Goal: Information Seeking & Learning: Learn about a topic

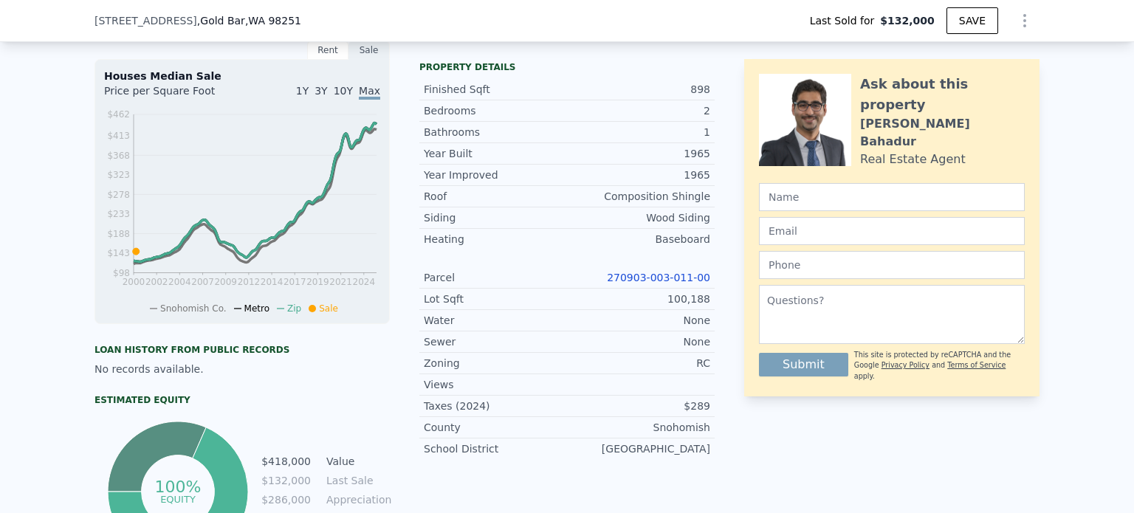
scroll to position [567, 0]
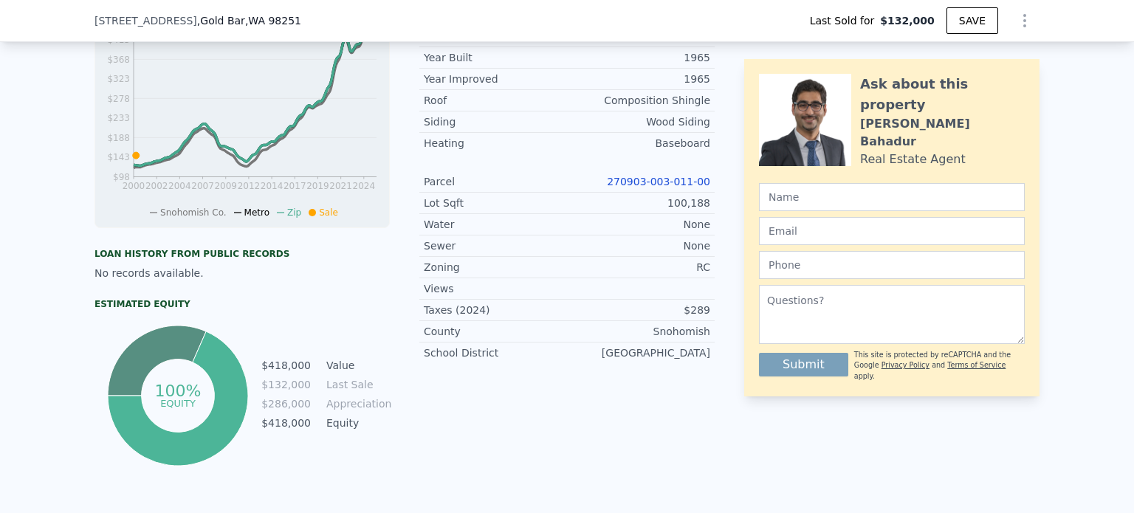
click at [639, 188] on link "270903-003-011-00" at bounding box center [658, 182] width 103 height 12
type input "$ 418,000"
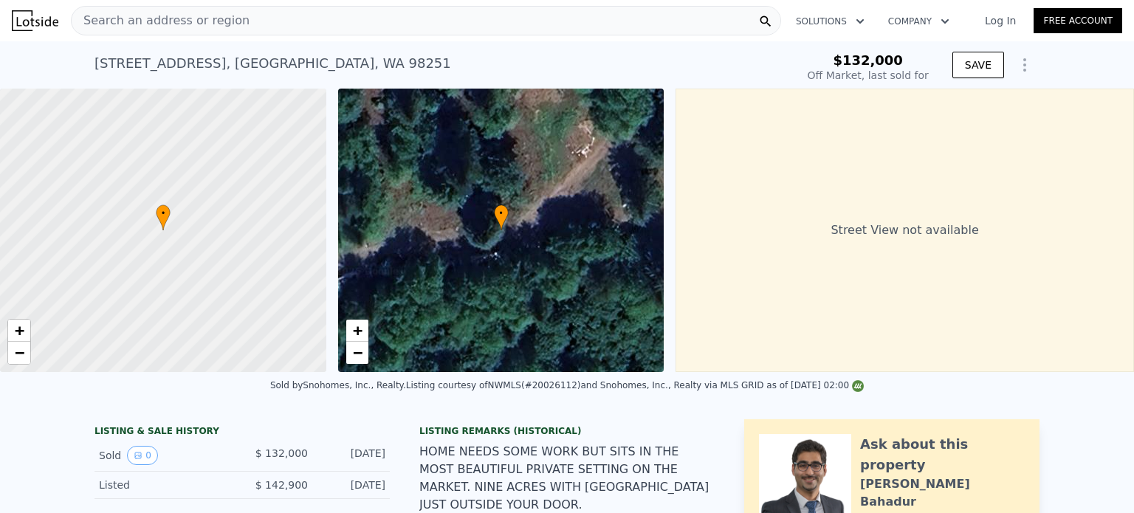
type input "$ 246,736"
click at [362, 14] on div "Search an address or region" at bounding box center [426, 21] width 710 height 30
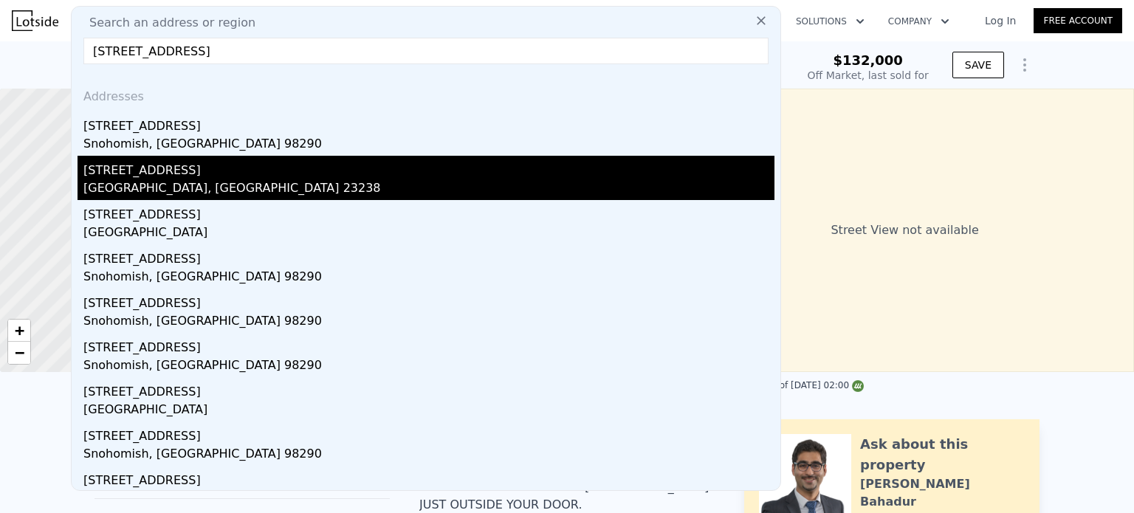
type input "[STREET_ADDRESS]"
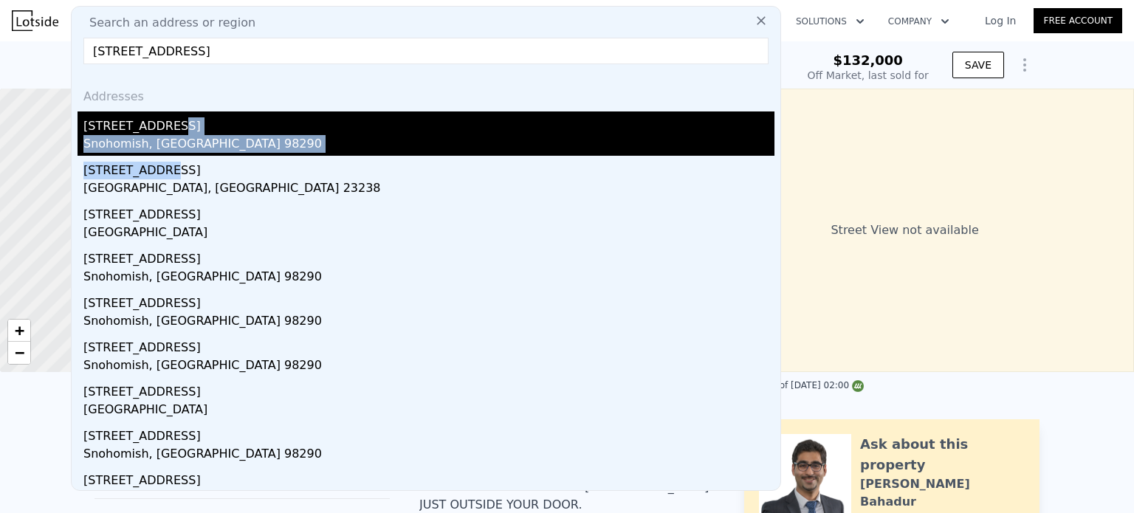
drag, startPoint x: 173, startPoint y: 156, endPoint x: 167, endPoint y: 123, distance: 33.9
click at [167, 123] on div "Addresses [STREET_ADDRESS][GEOGRAPHIC_DATA][STREET_ADDRESS] [STREET_ADDRESS] [S…" at bounding box center [426, 283] width 709 height 414
click at [167, 123] on div "[STREET_ADDRESS]" at bounding box center [428, 123] width 691 height 24
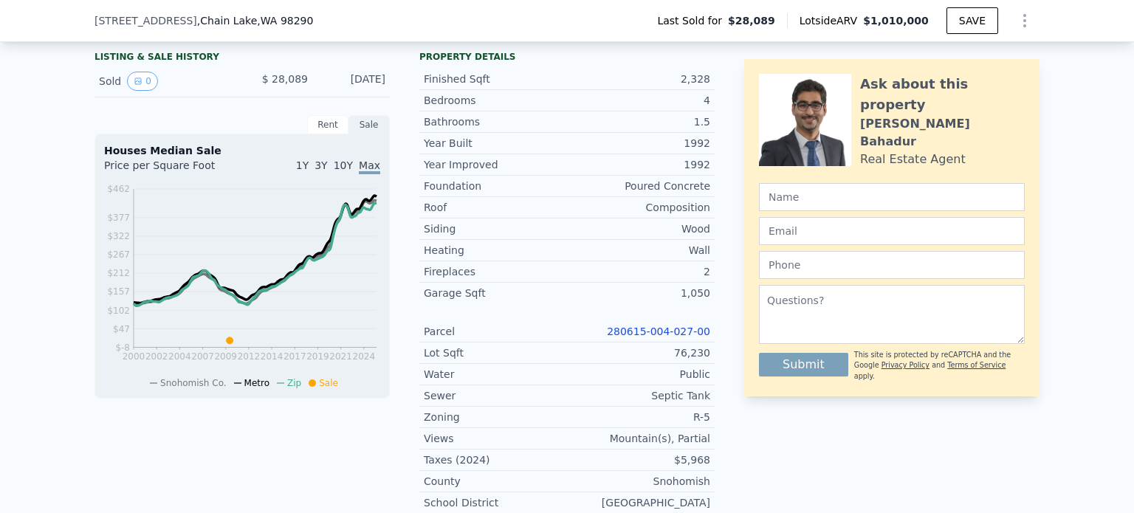
scroll to position [354, 0]
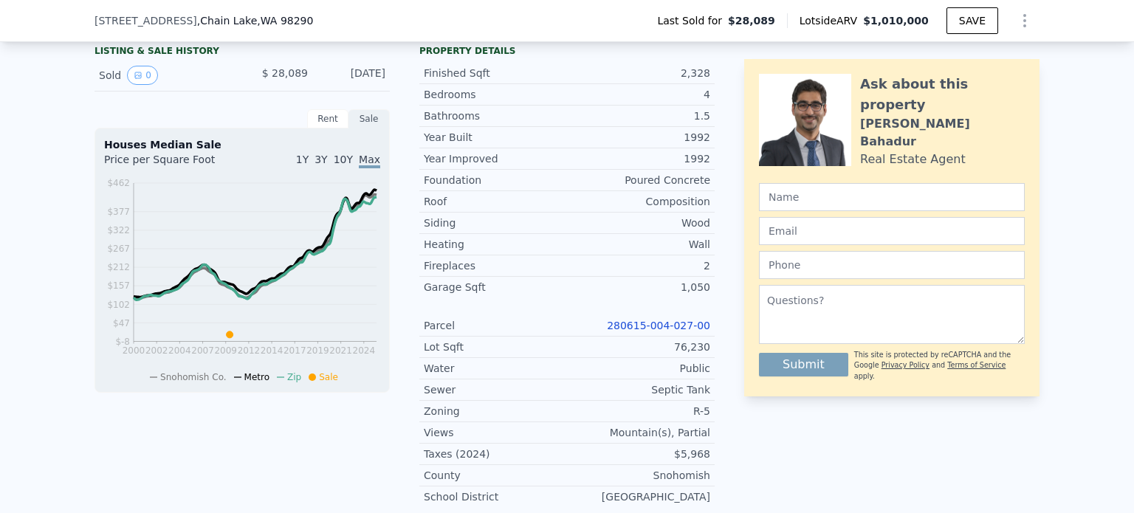
click at [677, 331] on link "280615-004-027-00" at bounding box center [658, 326] width 103 height 12
click at [685, 331] on link "280615-004-027-00" at bounding box center [658, 326] width 103 height 12
drag, startPoint x: 298, startPoint y: 23, endPoint x: 74, endPoint y: 25, distance: 224.4
click at [74, 25] on div "[STREET_ADDRESS] Last Sold for $28,089 Lotside ARV $1,010,000 SAVE" at bounding box center [567, 21] width 1134 height 42
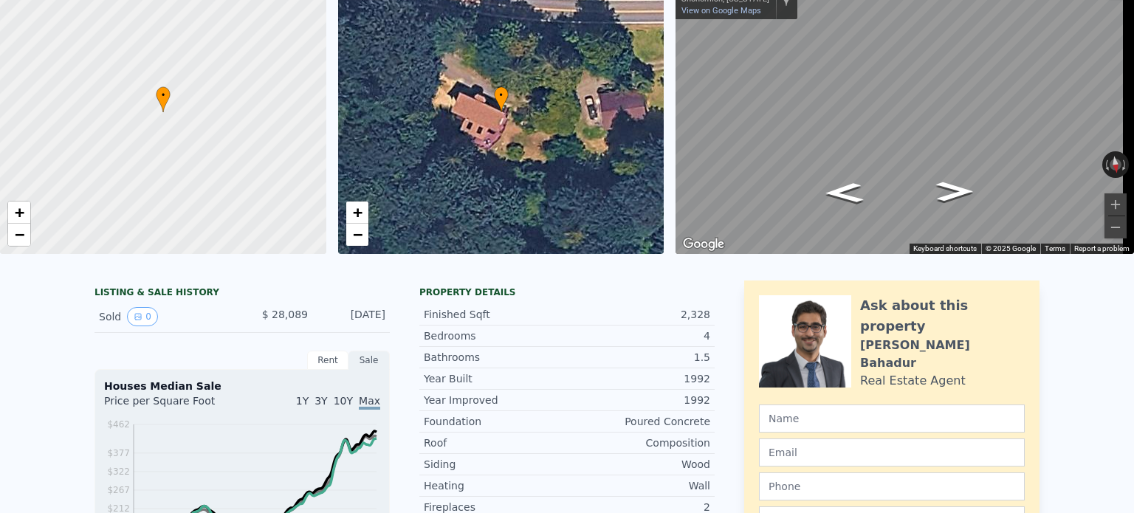
scroll to position [0, 0]
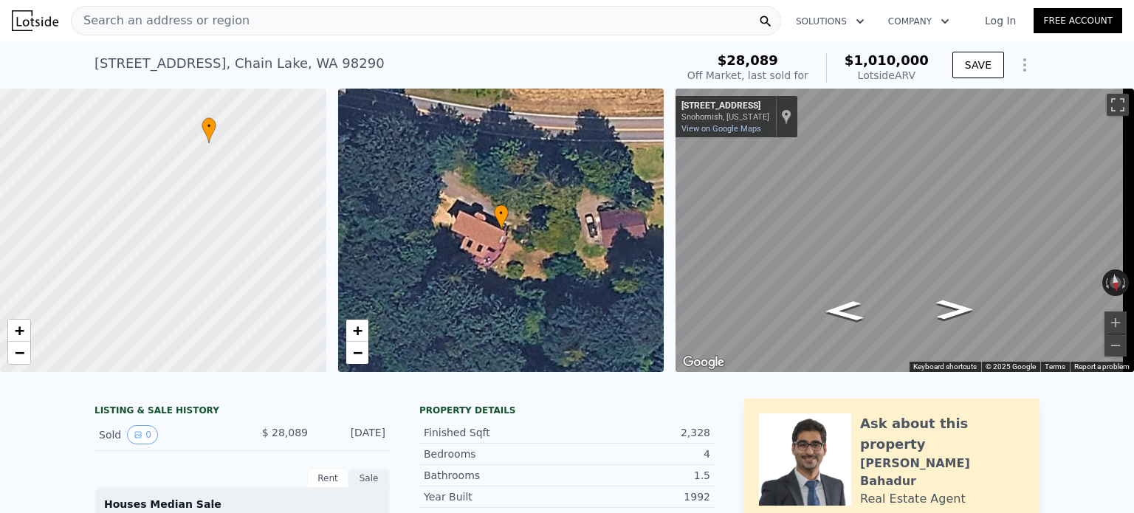
drag, startPoint x: 123, startPoint y: 308, endPoint x: 169, endPoint y: 221, distance: 98.4
click at [169, 221] on div at bounding box center [163, 231] width 391 height 340
click at [21, 331] on span "+" at bounding box center [20, 330] width 10 height 18
drag, startPoint x: 145, startPoint y: 272, endPoint x: 44, endPoint y: 295, distance: 103.5
click at [44, 295] on div at bounding box center [163, 231] width 391 height 340
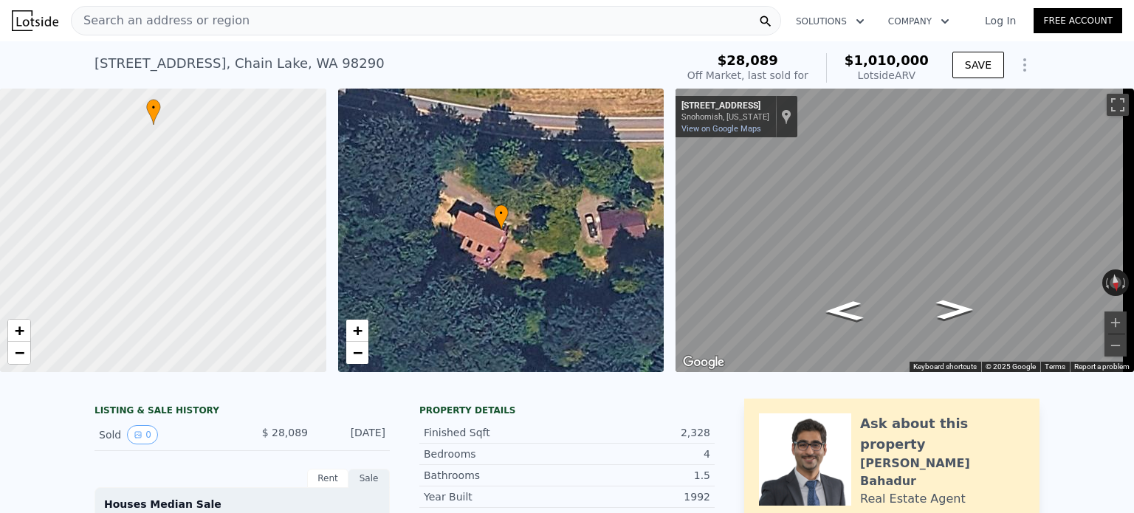
drag, startPoint x: 174, startPoint y: 201, endPoint x: 174, endPoint y: 247, distance: 46.5
click at [174, 247] on div at bounding box center [163, 231] width 391 height 340
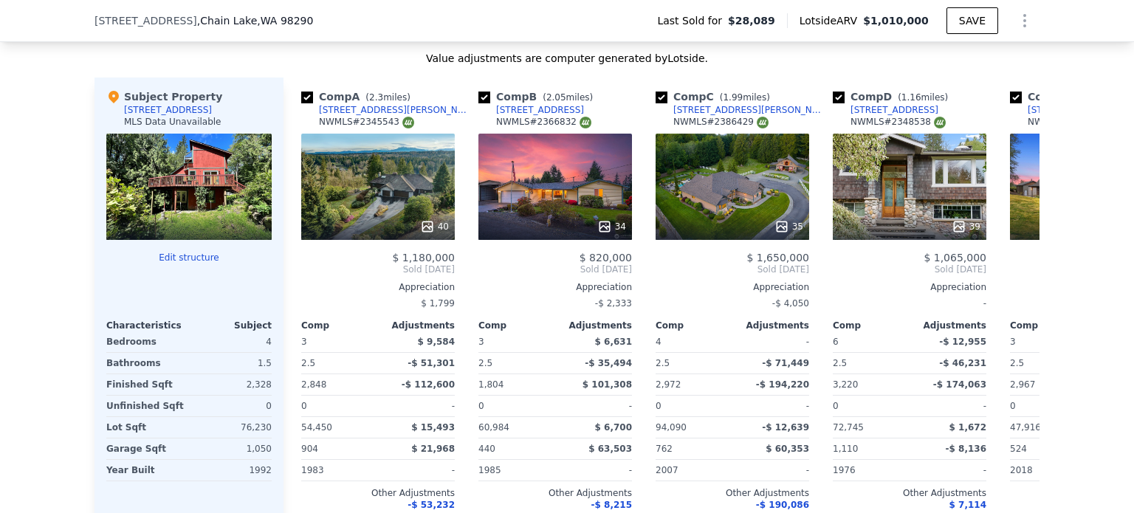
scroll to position [1468, 0]
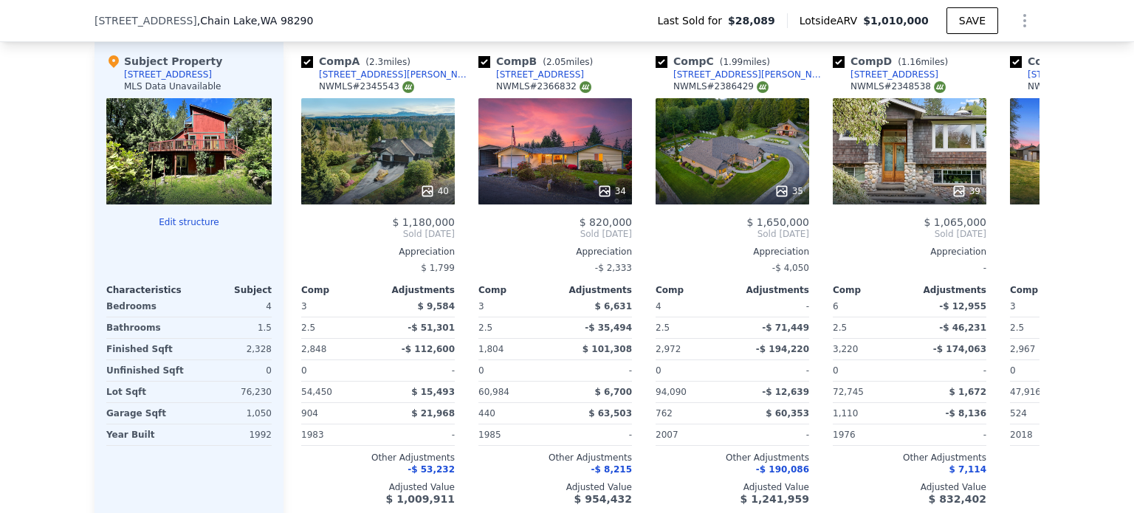
click at [198, 153] on div at bounding box center [188, 151] width 165 height 106
click at [172, 148] on div at bounding box center [188, 151] width 165 height 106
click at [1017, 235] on icon at bounding box center [1021, 234] width 9 height 15
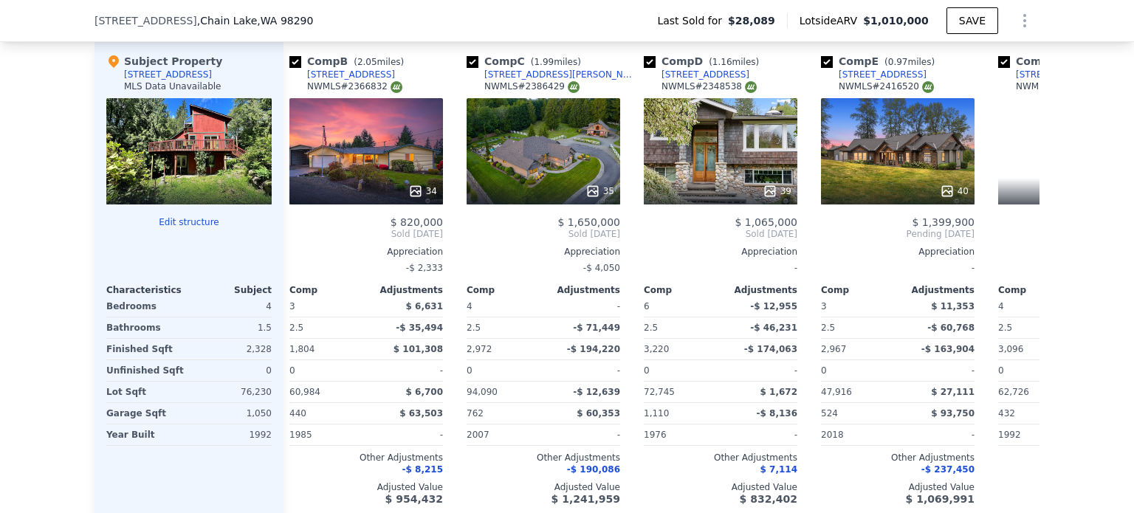
scroll to position [0, 354]
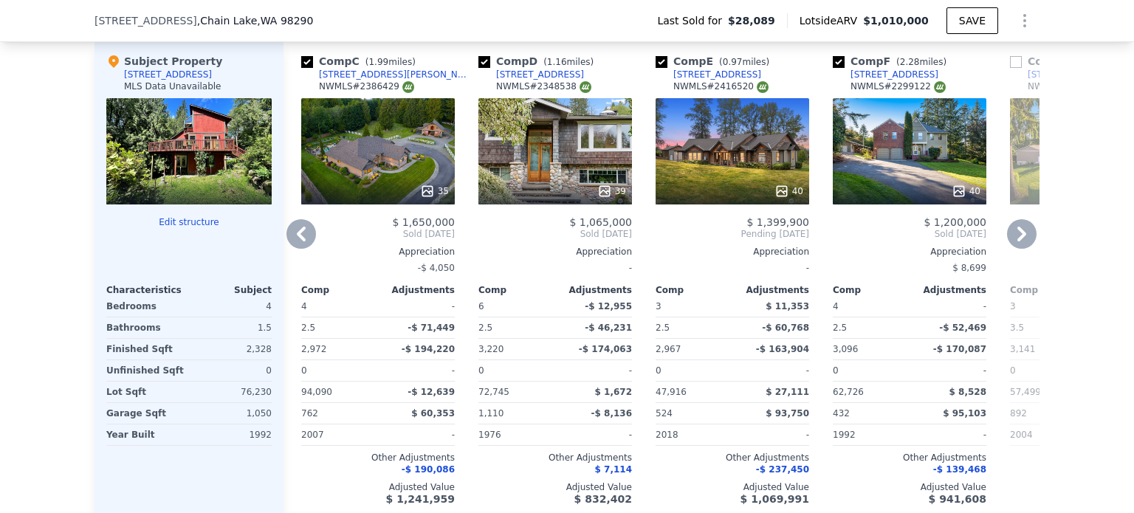
click at [1017, 235] on icon at bounding box center [1021, 234] width 9 height 15
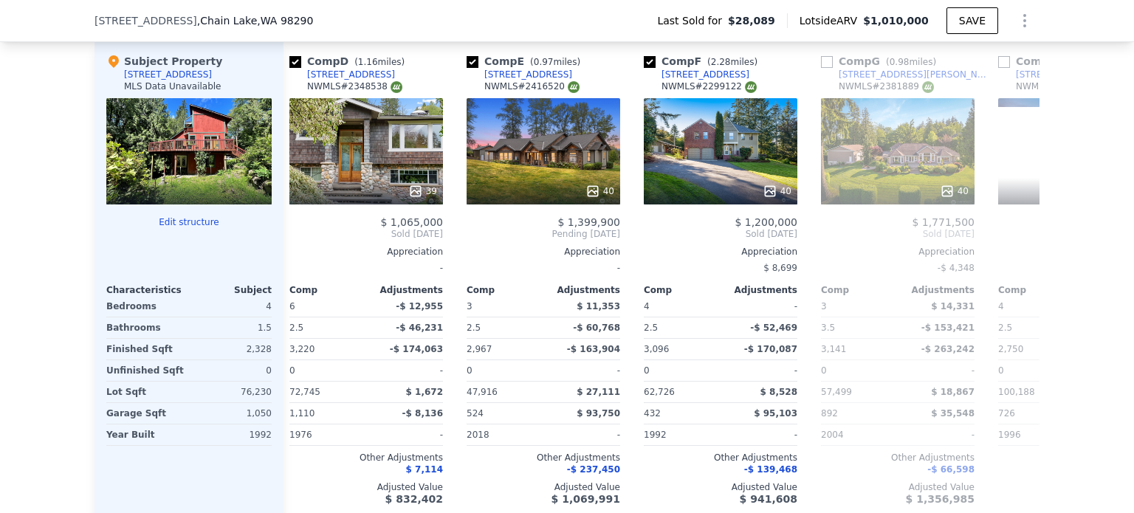
scroll to position [0, 709]
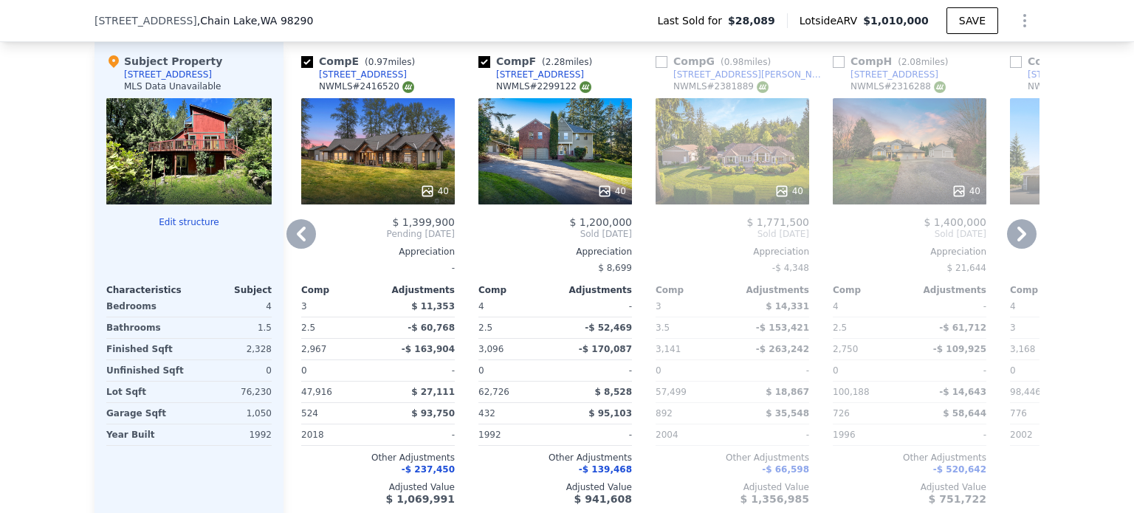
click at [1017, 235] on icon at bounding box center [1021, 234] width 9 height 15
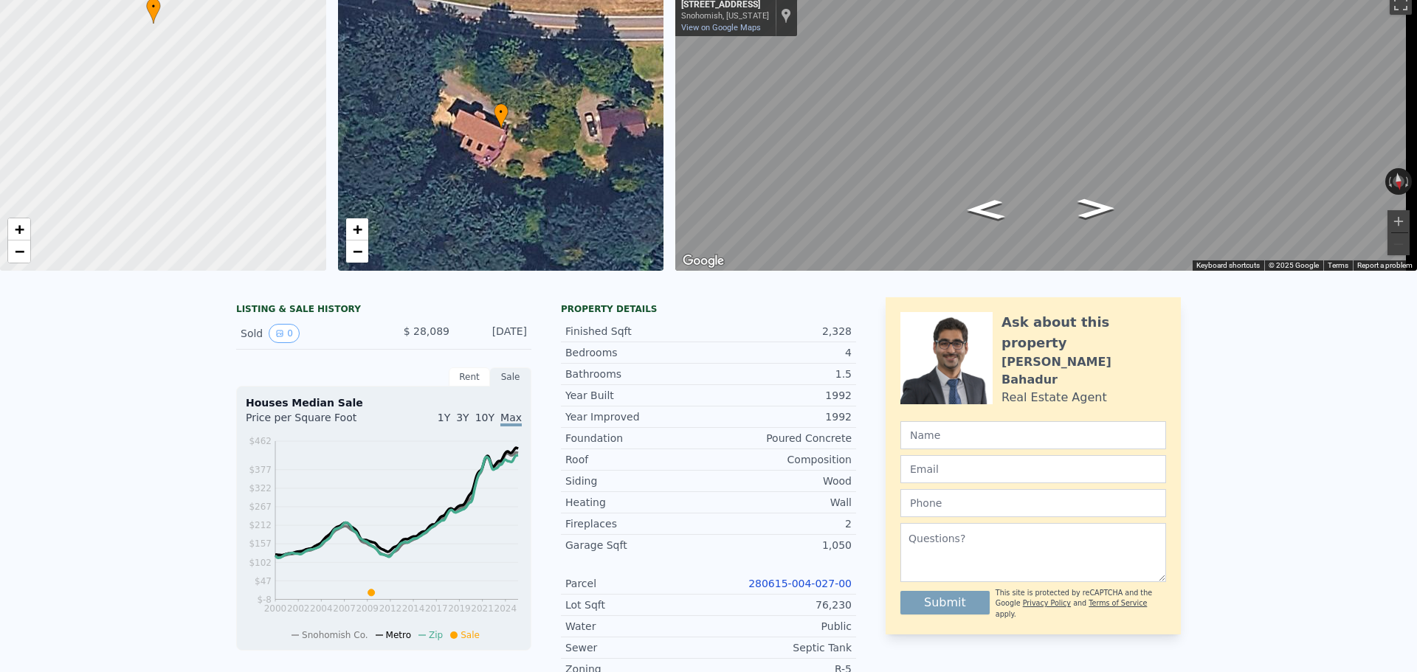
scroll to position [0, 0]
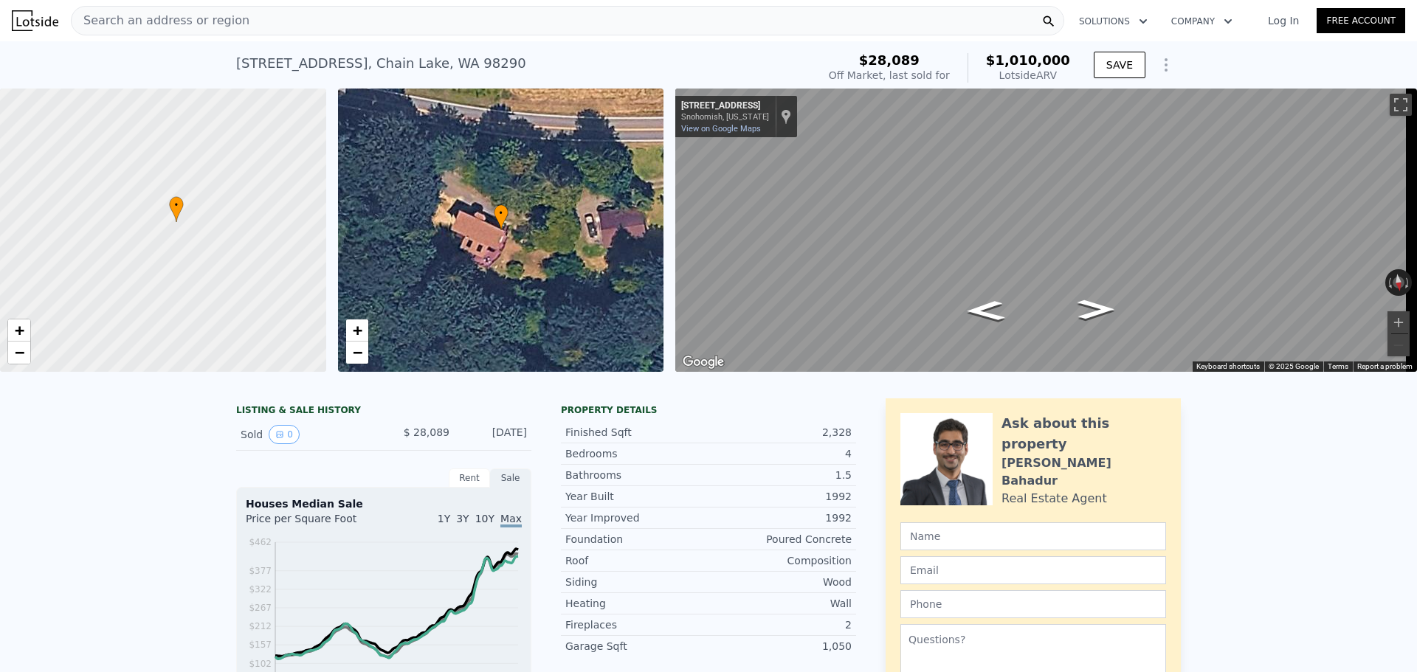
drag, startPoint x: 233, startPoint y: 162, endPoint x: 256, endPoint y: 268, distance: 108.0
click at [256, 268] on div at bounding box center [163, 231] width 391 height 340
click at [1133, 99] on button "Toggle fullscreen view" at bounding box center [1401, 105] width 22 height 22
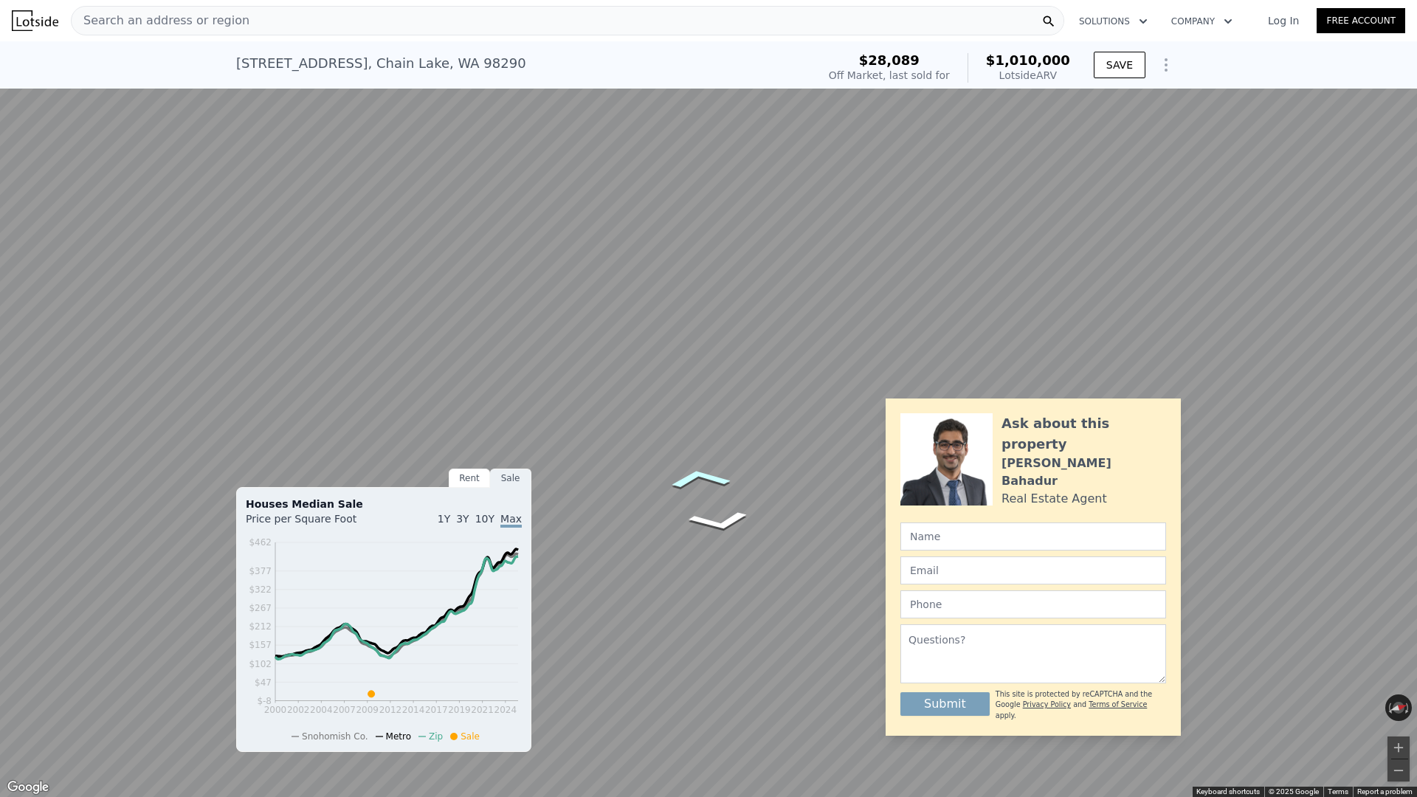
click at [692, 472] on icon "Go West, 100th St SE" at bounding box center [699, 479] width 98 height 32
click at [692, 472] on icon "Go West, 100th St SE" at bounding box center [700, 478] width 97 height 31
click at [692, 472] on icon "Go West, 100th St SE" at bounding box center [702, 478] width 96 height 30
click at [756, 418] on icon "Go West, 100th St SE" at bounding box center [762, 423] width 85 height 48
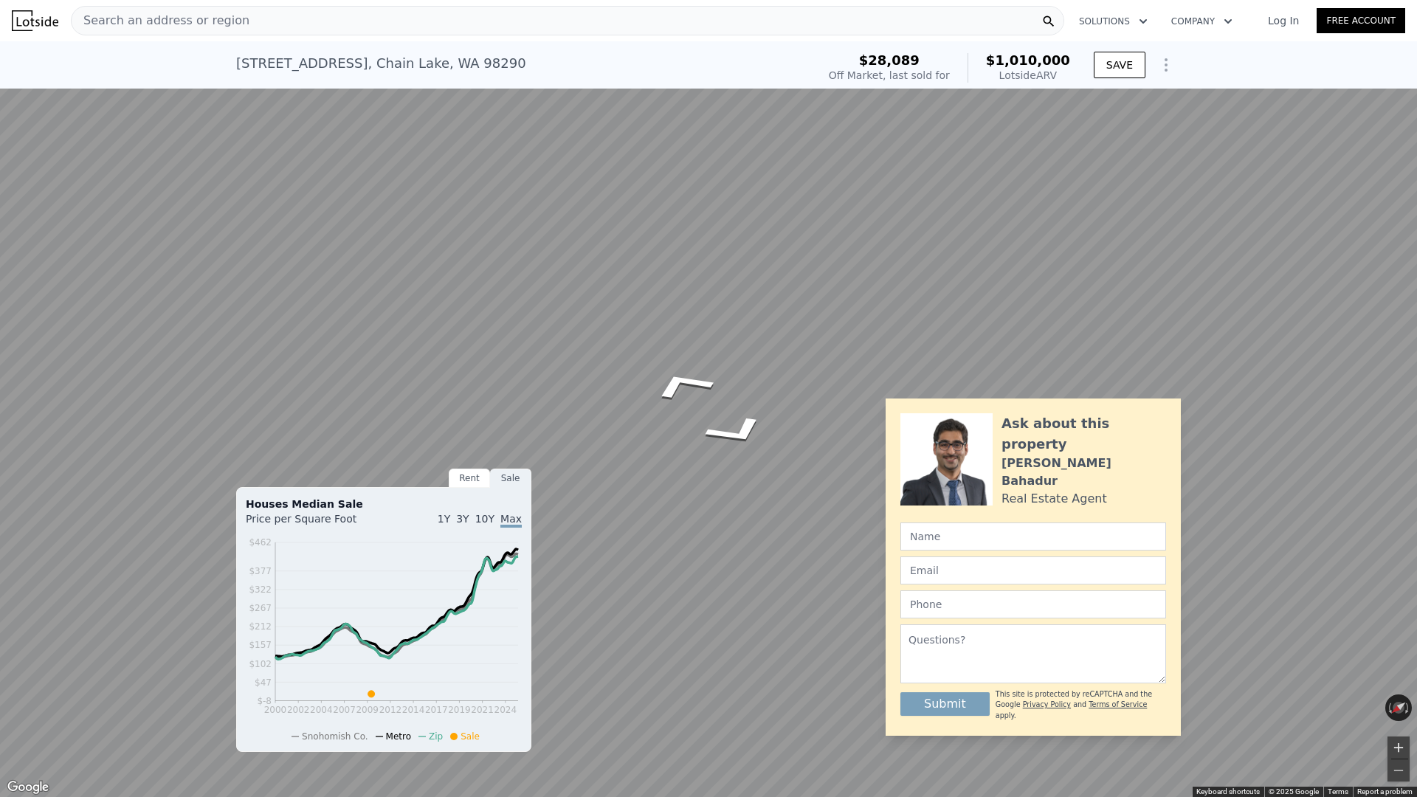
click at [1133, 512] on button "Zoom in" at bounding box center [1399, 748] width 22 height 22
click at [744, 512] on icon "Go West, 100th St SE" at bounding box center [742, 546] width 111 height 40
click at [744, 512] on icon "Go West, 100th St SE" at bounding box center [744, 546] width 111 height 41
click at [744, 512] on icon "Go West, 100th St SE" at bounding box center [746, 545] width 110 height 41
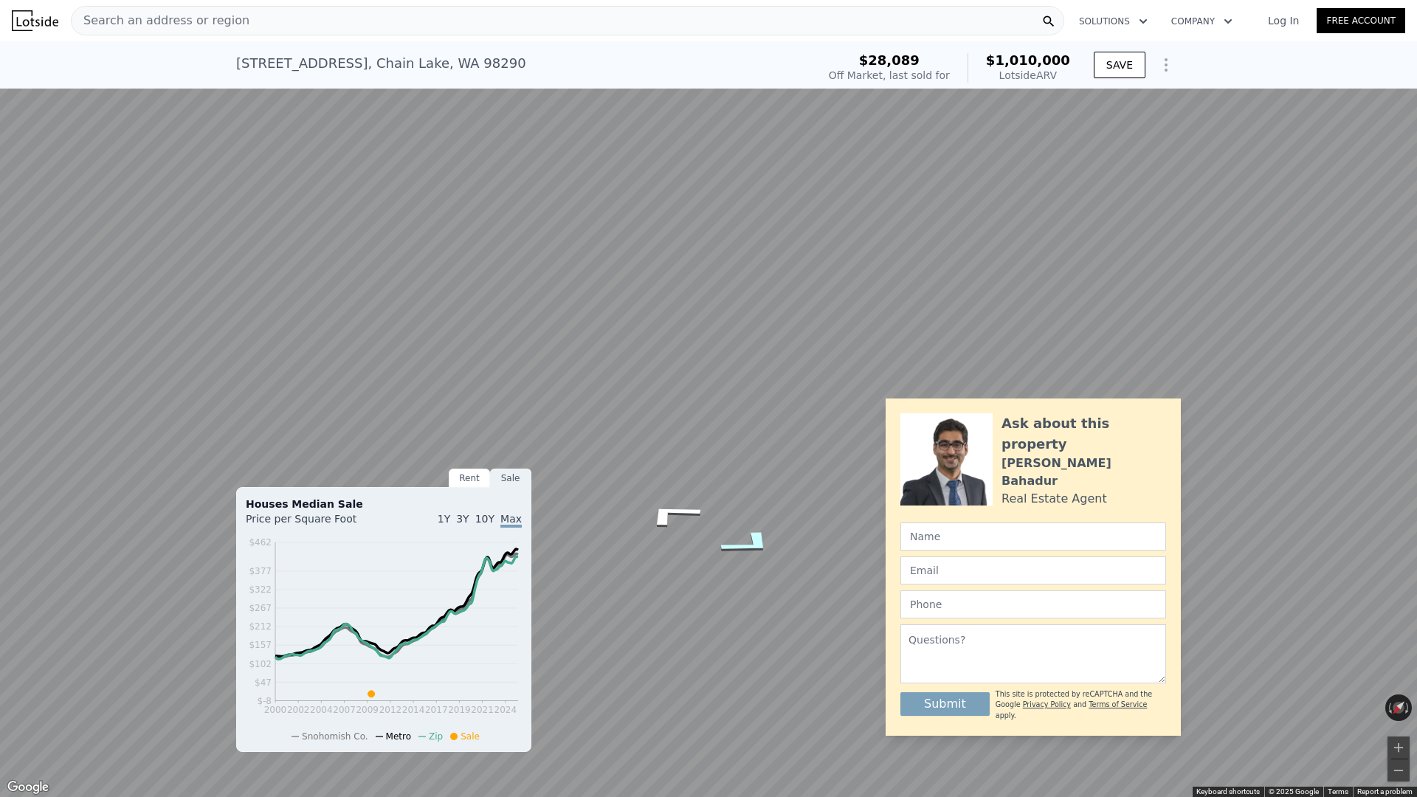
click at [744, 512] on icon "Go West, 100th St SE" at bounding box center [749, 543] width 109 height 41
click at [744, 512] on icon "Go West, 100th St SE" at bounding box center [754, 541] width 106 height 41
click at [744, 512] on icon "Go West, 100th St SE" at bounding box center [756, 540] width 103 height 41
click at [646, 512] on icon "Go East, 100th St SE" at bounding box center [661, 518] width 103 height 41
click at [750, 512] on icon "Go West, 100th St SE" at bounding box center [756, 540] width 103 height 41
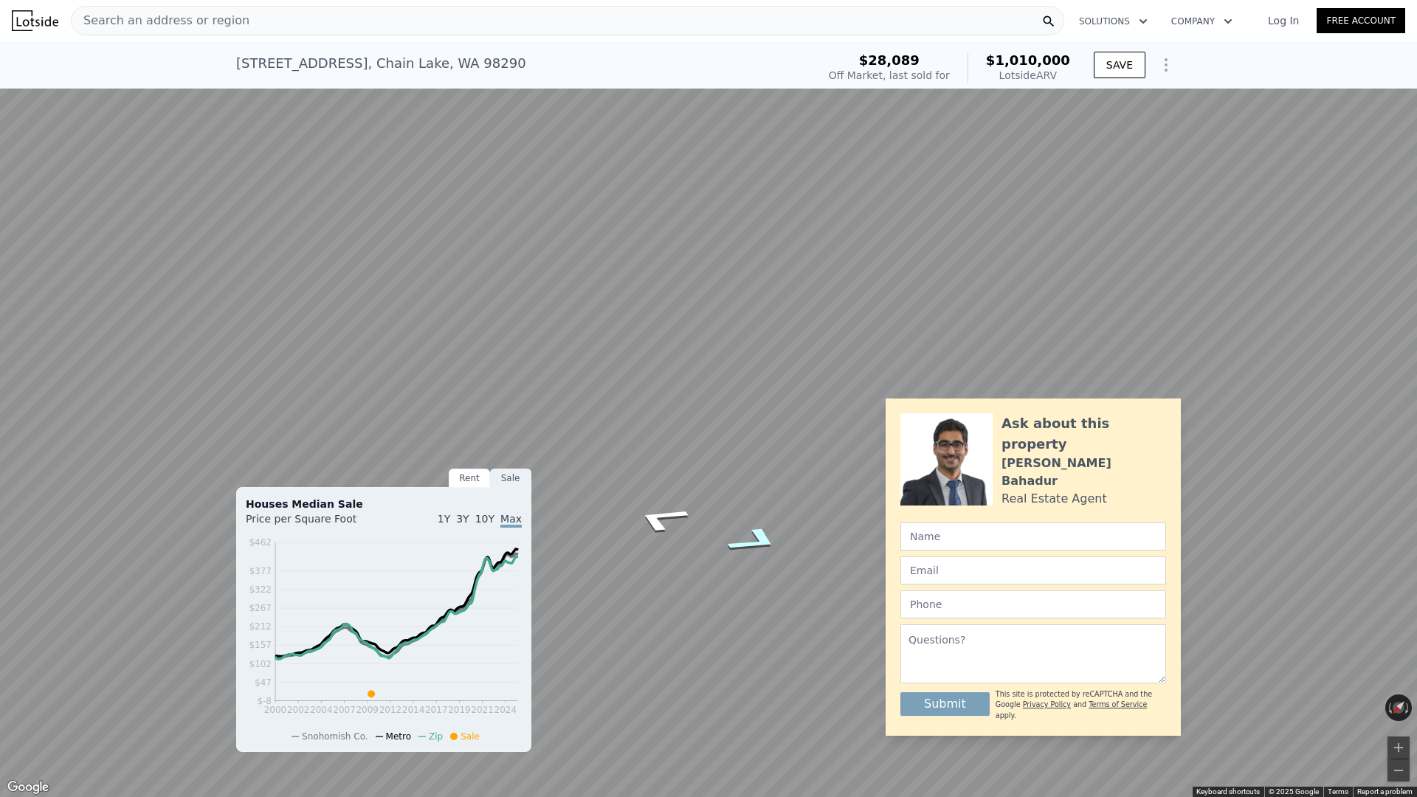
click at [750, 512] on icon "Go West, 100th St SE" at bounding box center [754, 540] width 103 height 41
click at [750, 512] on icon "Go West, Westwick Rd" at bounding box center [754, 541] width 106 height 41
click at [656, 512] on icon "Go East, 100th St SE" at bounding box center [663, 517] width 106 height 41
click at [656, 512] on icon "Go East, 100th St SE" at bounding box center [661, 518] width 103 height 41
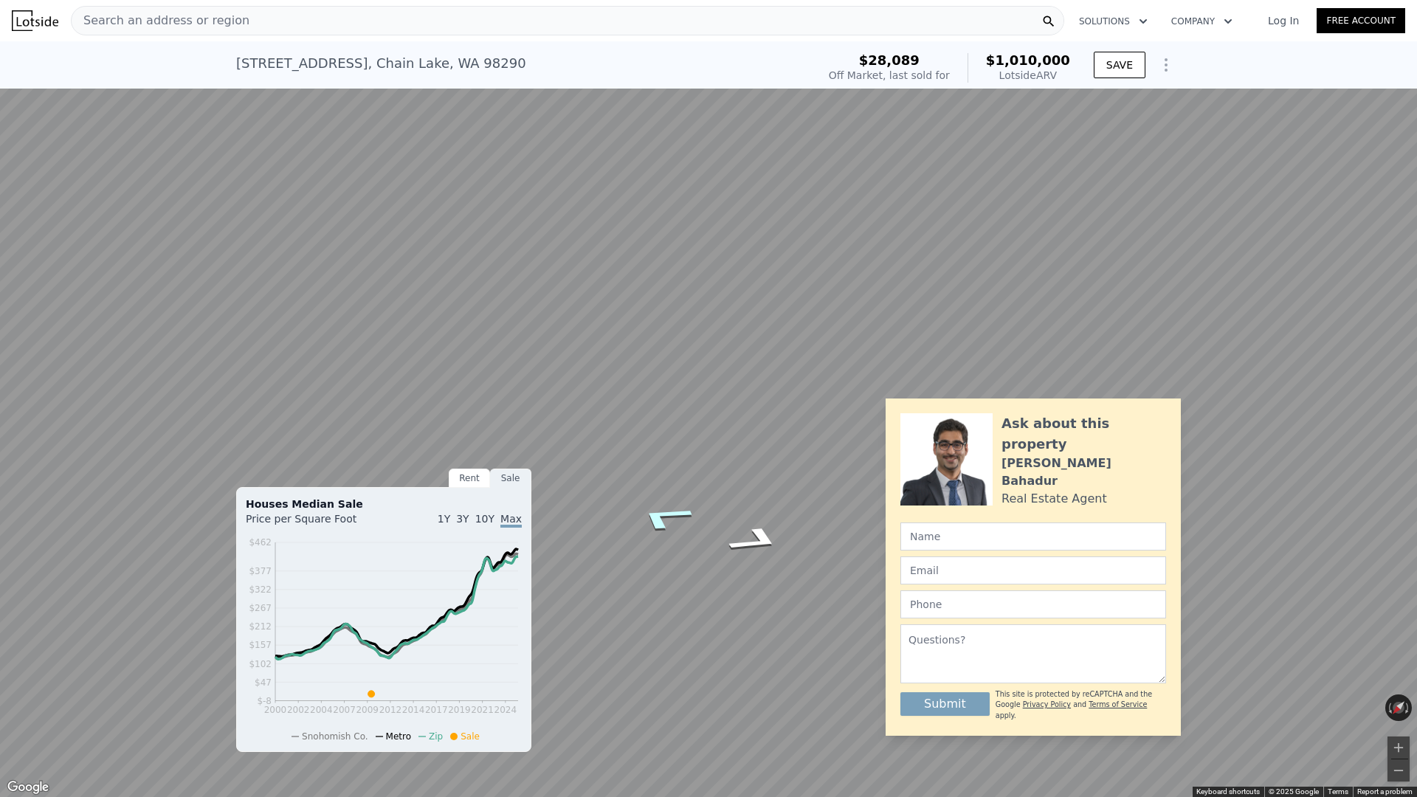
click at [656, 512] on icon "Go East, 100th St SE" at bounding box center [664, 517] width 106 height 41
click at [656, 512] on icon "Go East, 100th St SE" at bounding box center [667, 515] width 109 height 41
click at [656, 512] on icon "Go East, 100th St SE" at bounding box center [671, 514] width 110 height 41
click at [656, 512] on icon "Go East, 100th St SE" at bounding box center [673, 514] width 111 height 41
click at [671, 512] on icon "Go East, 100th St SE" at bounding box center [672, 566] width 111 height 37
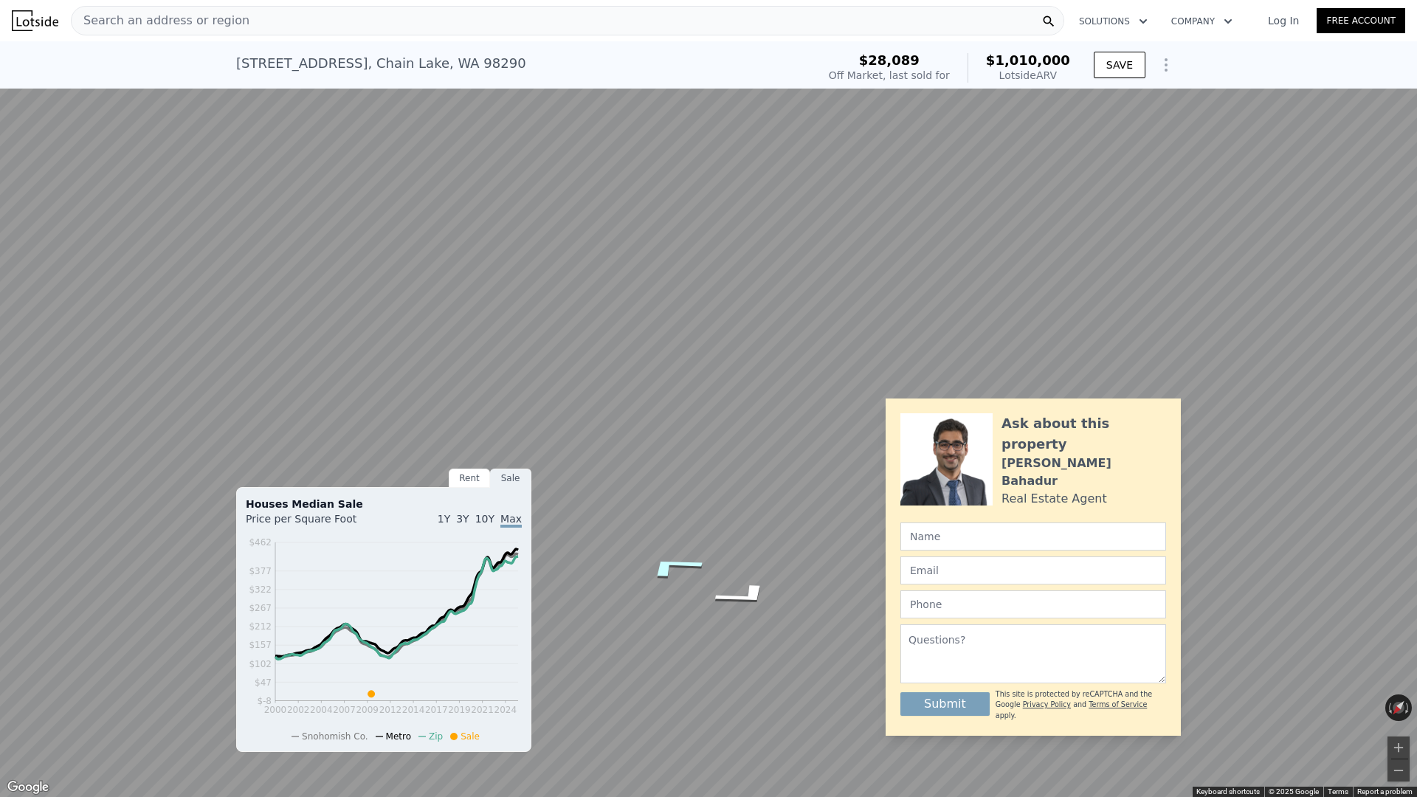
click at [671, 512] on icon "Go East, 100th St SE" at bounding box center [672, 566] width 111 height 37
click at [681, 512] on icon "Go East, 100th St SE" at bounding box center [678, 549] width 111 height 36
click at [681, 512] on icon "Go East, 100th St SE" at bounding box center [677, 550] width 111 height 37
click at [682, 512] on icon "Go East, 100th St SE" at bounding box center [684, 554] width 109 height 34
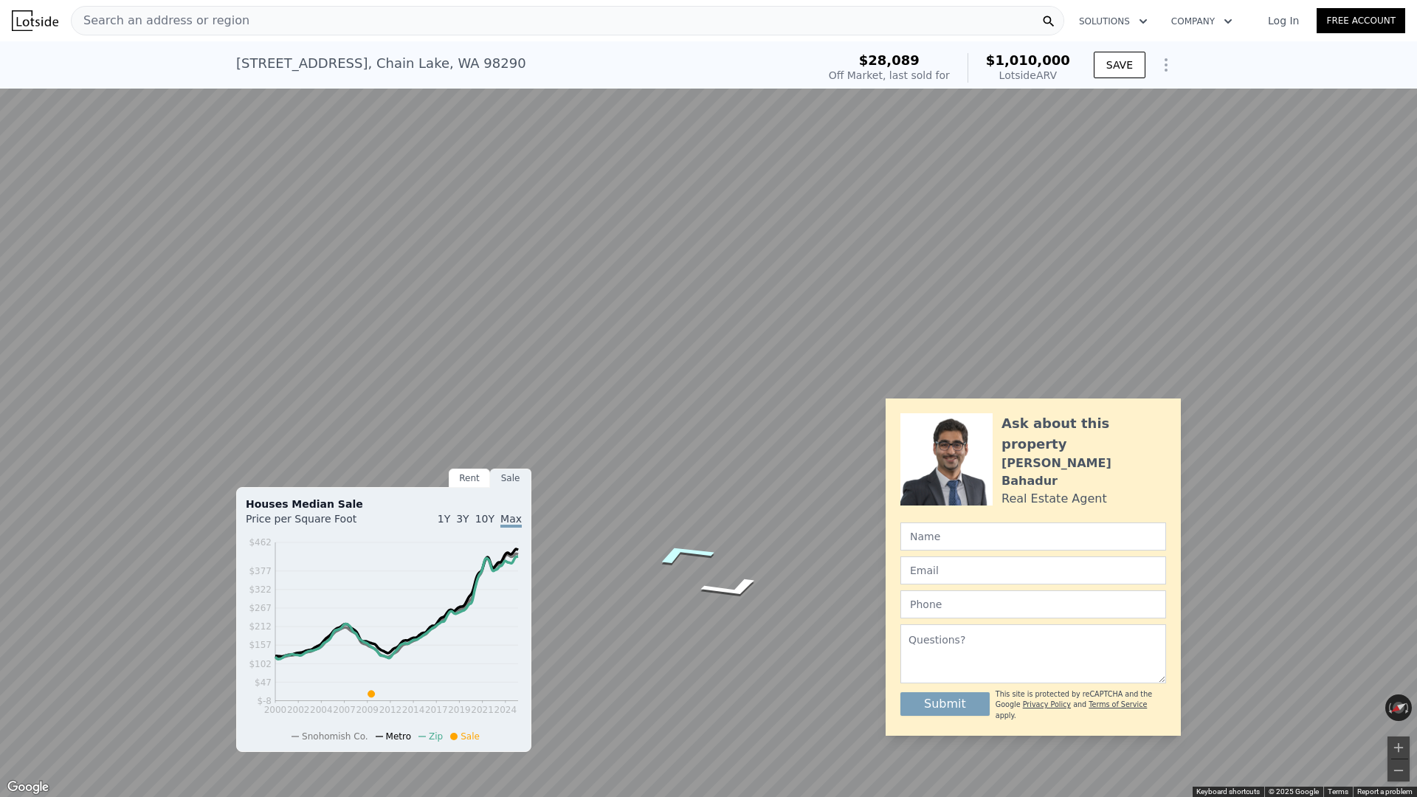
click at [682, 512] on icon "Go East, 100th St SE" at bounding box center [682, 554] width 109 height 35
click at [681, 512] on icon "Go East, 100th St SE" at bounding box center [683, 604] width 109 height 32
click at [664, 512] on icon "Go East, 100th St SE" at bounding box center [657, 605] width 94 height 35
click at [644, 512] on icon "Go East, 100th St SE" at bounding box center [655, 512] width 85 height 40
click at [644, 512] on icon "Go East, 100th St SE" at bounding box center [655, 512] width 86 height 40
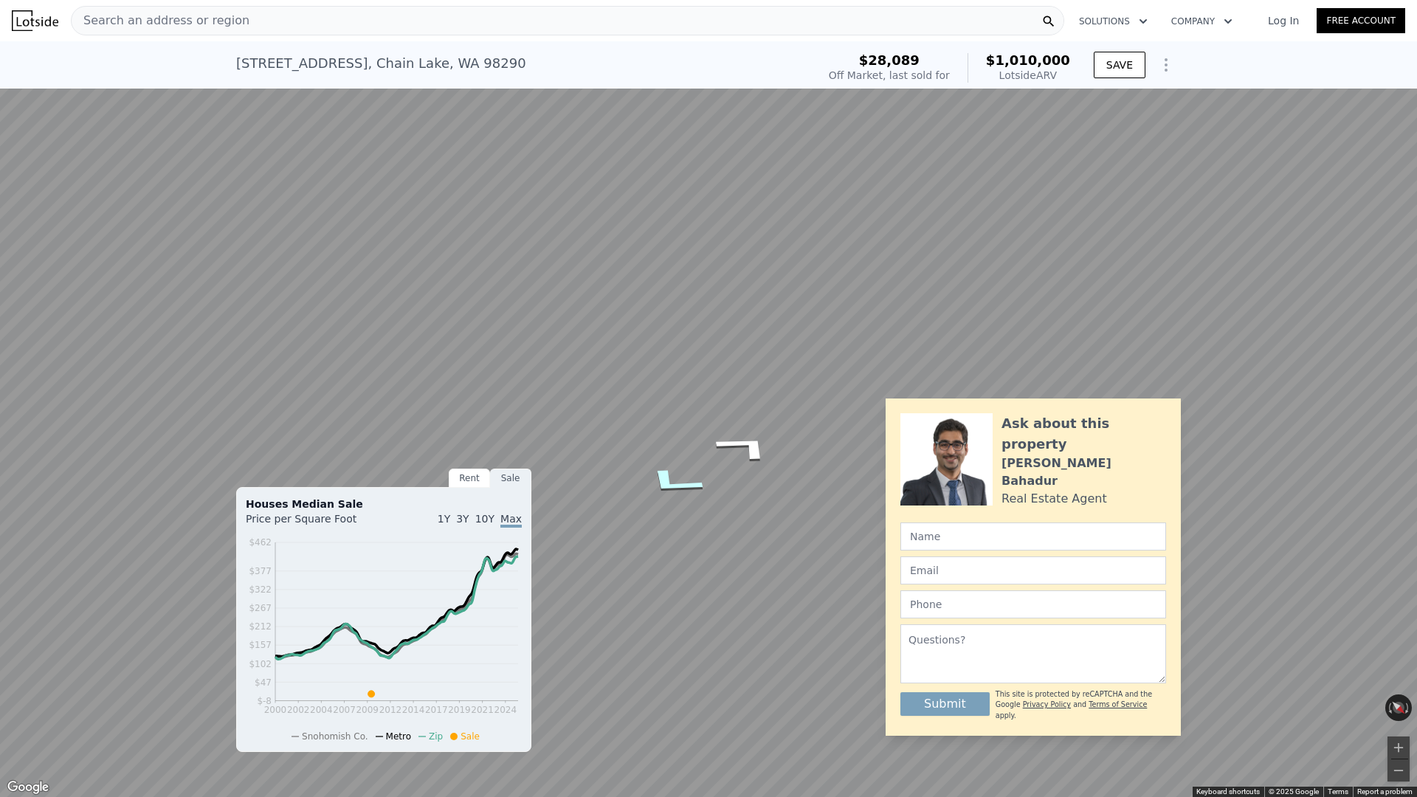
click at [674, 484] on icon "Go East, Westwick Rd" at bounding box center [673, 483] width 111 height 46
click at [1133, 512] on button "Zoom in" at bounding box center [1399, 748] width 22 height 22
click at [1133, 10] on button "Toggle fullscreen view" at bounding box center [1401, 16] width 22 height 22
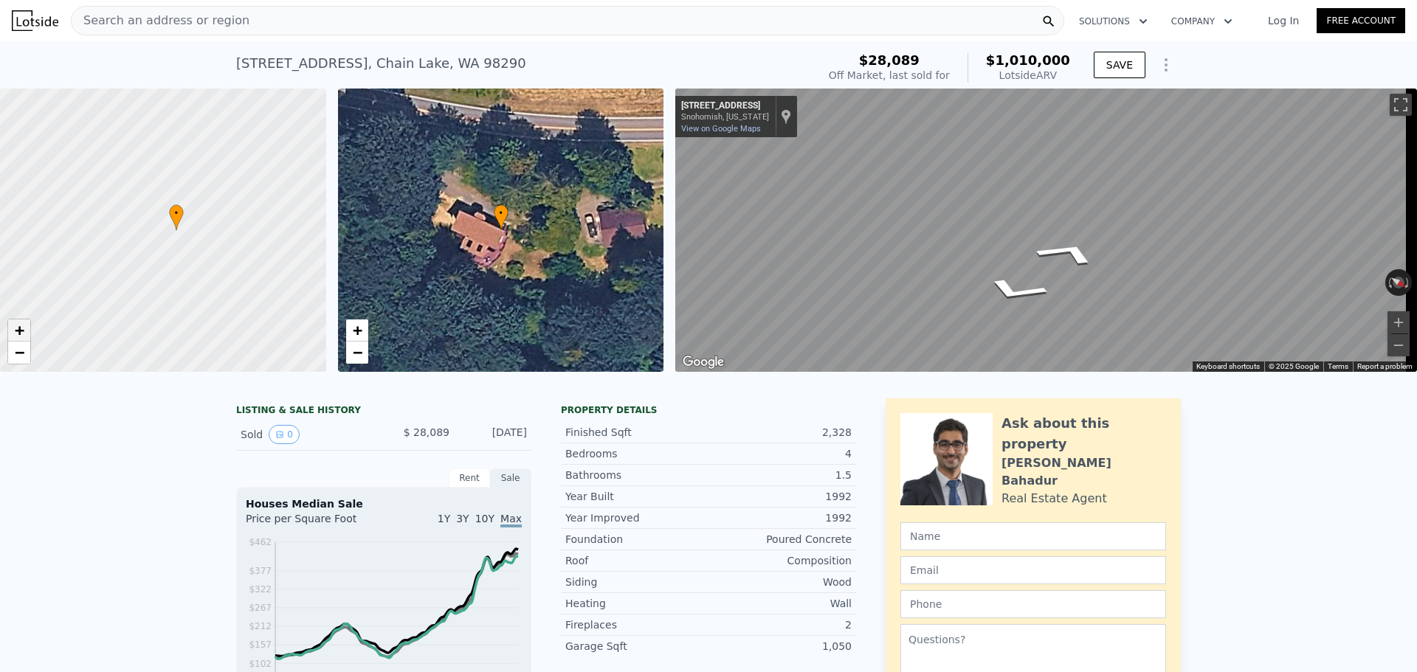
click at [19, 328] on span "+" at bounding box center [20, 330] width 10 height 18
drag, startPoint x: 199, startPoint y: 243, endPoint x: 304, endPoint y: 424, distance: 210.0
drag, startPoint x: 304, startPoint y: 424, endPoint x: 204, endPoint y: 363, distance: 117.0
click at [204, 363] on div at bounding box center [163, 231] width 391 height 340
drag, startPoint x: 269, startPoint y: 227, endPoint x: 245, endPoint y: 103, distance: 126.4
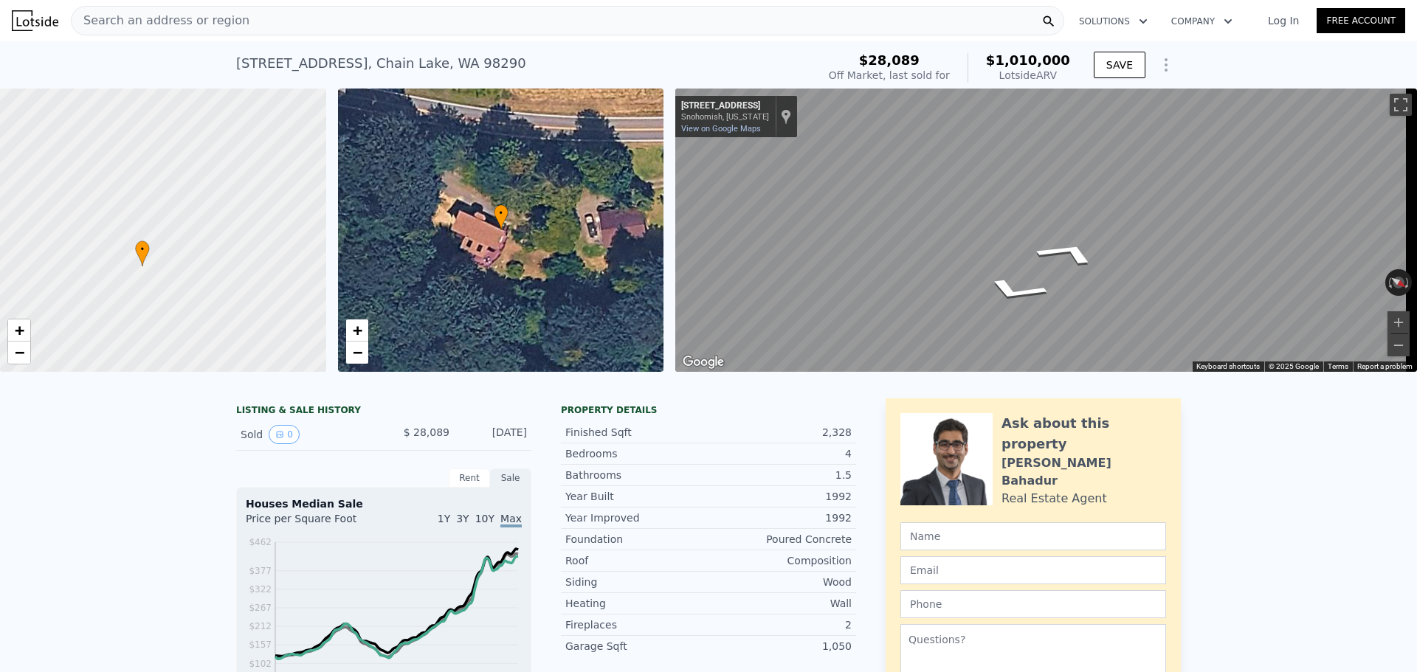
click at [245, 103] on div at bounding box center [163, 231] width 391 height 340
drag, startPoint x: 125, startPoint y: 282, endPoint x: 148, endPoint y: 189, distance: 95.6
click at [148, 189] on div at bounding box center [163, 231] width 391 height 340
drag, startPoint x: 150, startPoint y: 299, endPoint x: 136, endPoint y: 311, distance: 18.3
click at [136, 311] on div at bounding box center [163, 231] width 391 height 340
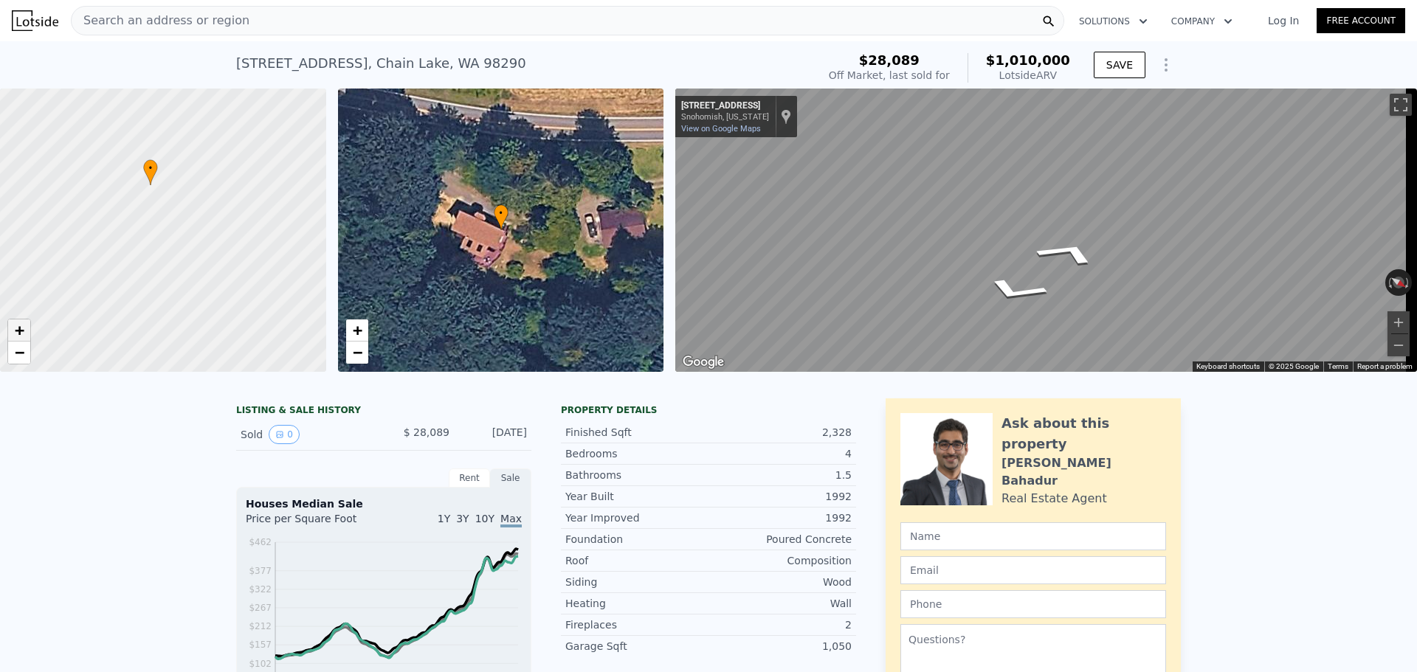
click at [22, 329] on span "+" at bounding box center [20, 330] width 10 height 18
click at [577, 17] on div "Search an address or region" at bounding box center [568, 21] width 994 height 30
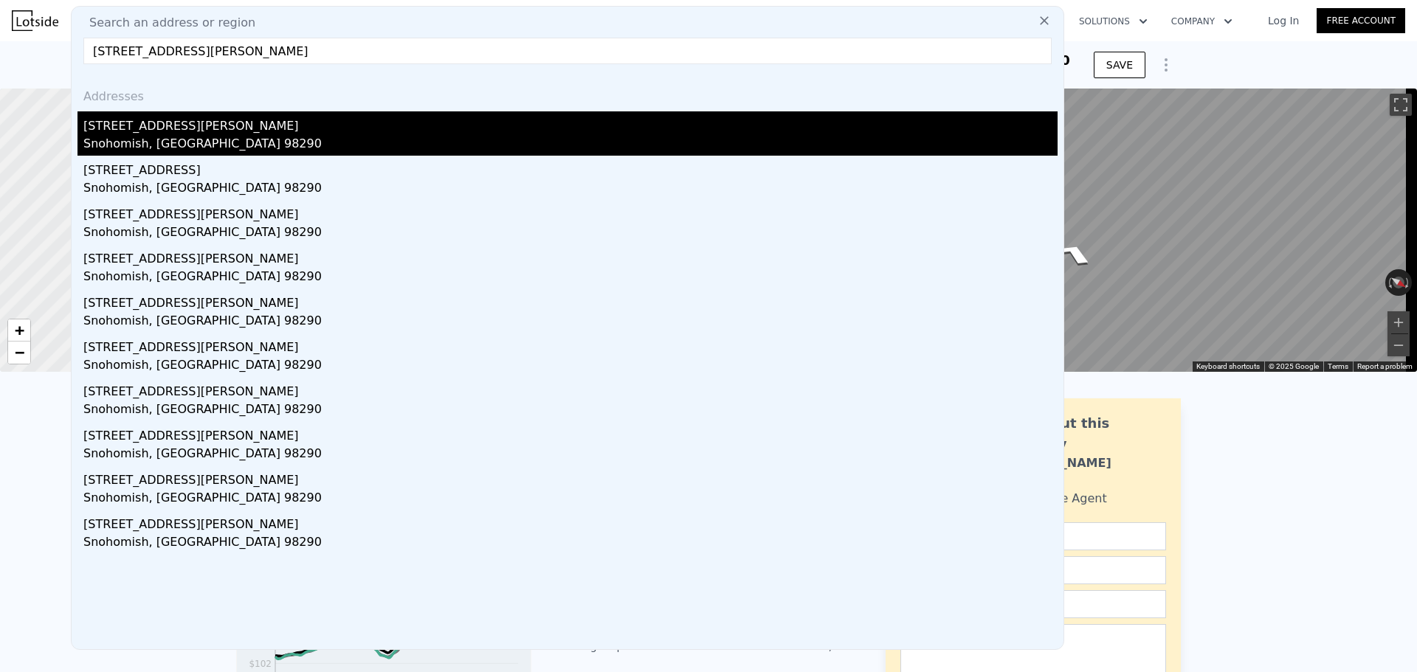
type input "[STREET_ADDRESS][PERSON_NAME]"
click at [167, 123] on div "[STREET_ADDRESS][PERSON_NAME]" at bounding box center [570, 123] width 974 height 24
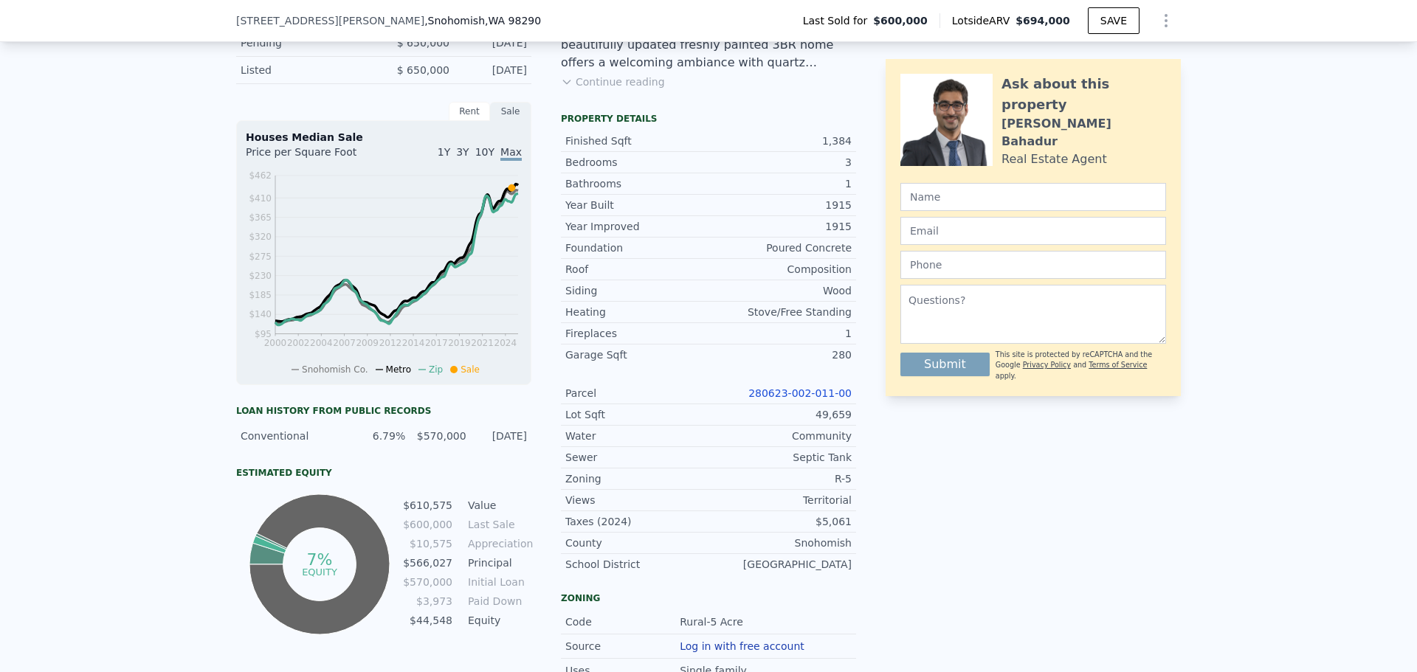
scroll to position [448, 0]
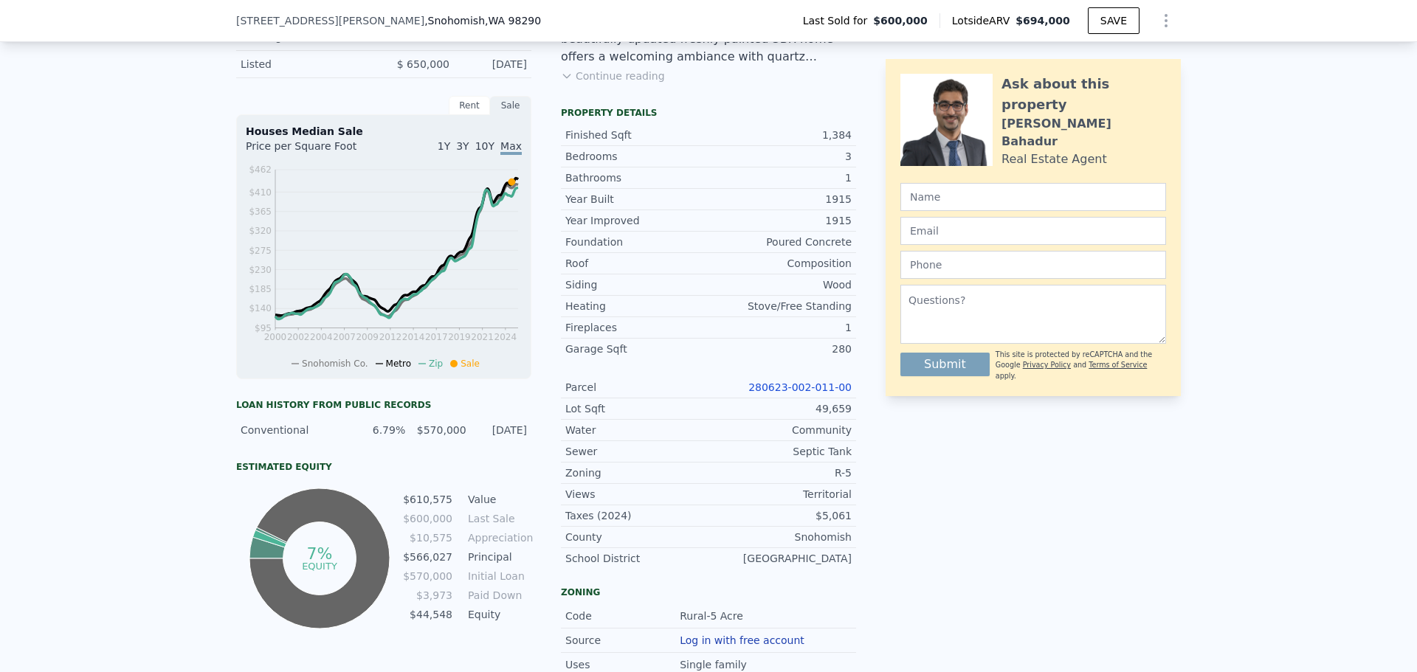
click at [822, 392] on link "280623-002-011-00" at bounding box center [800, 388] width 103 height 12
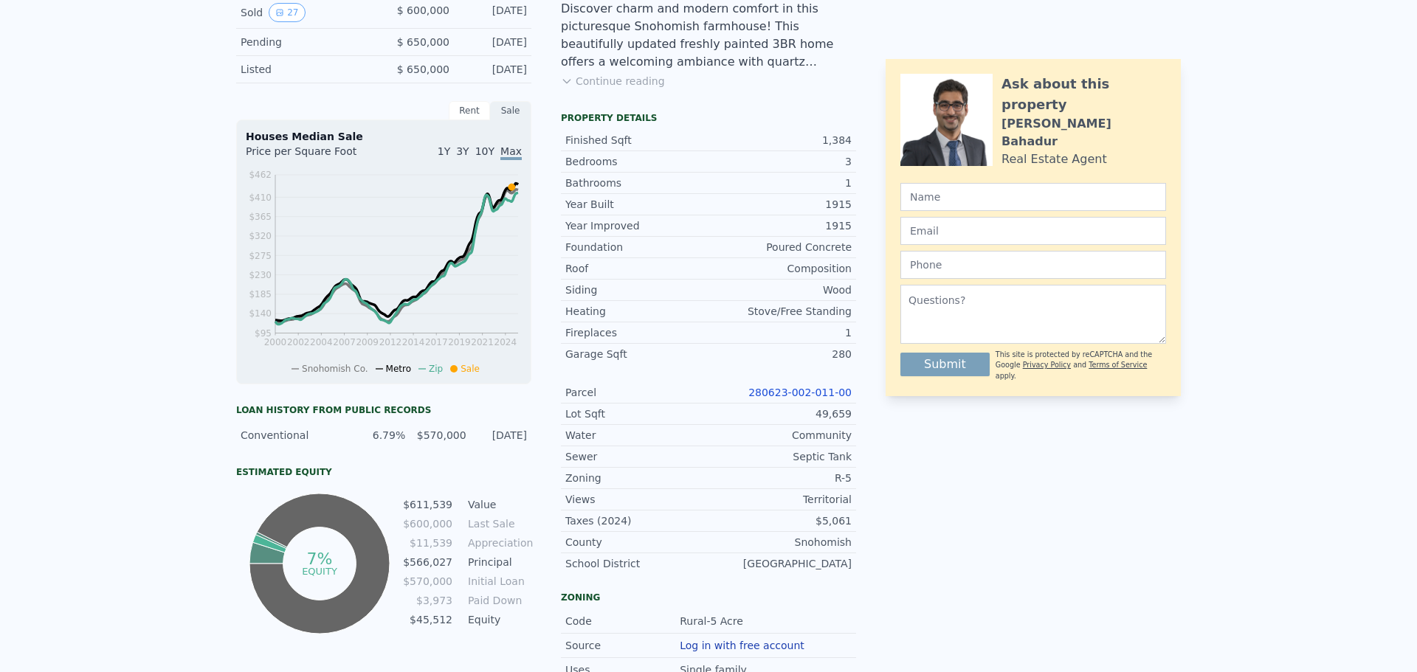
scroll to position [0, 0]
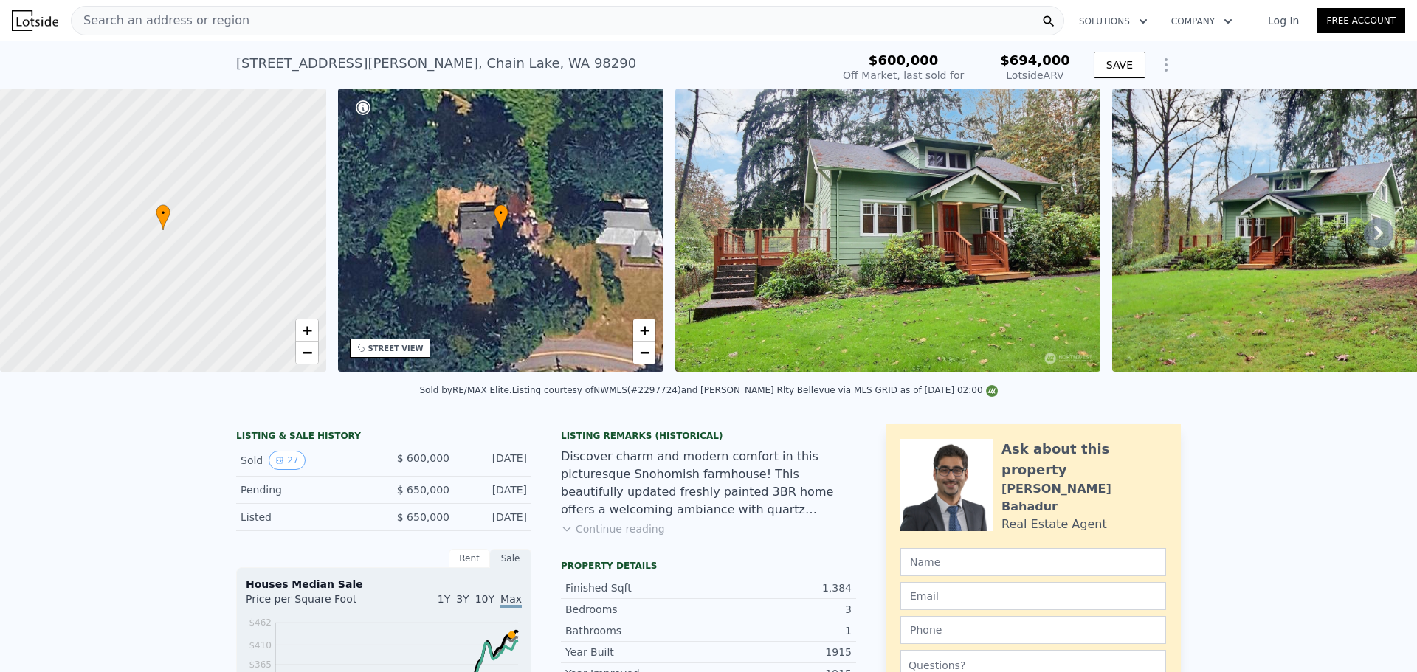
click at [606, 24] on div "Search an address or region" at bounding box center [568, 21] width 994 height 30
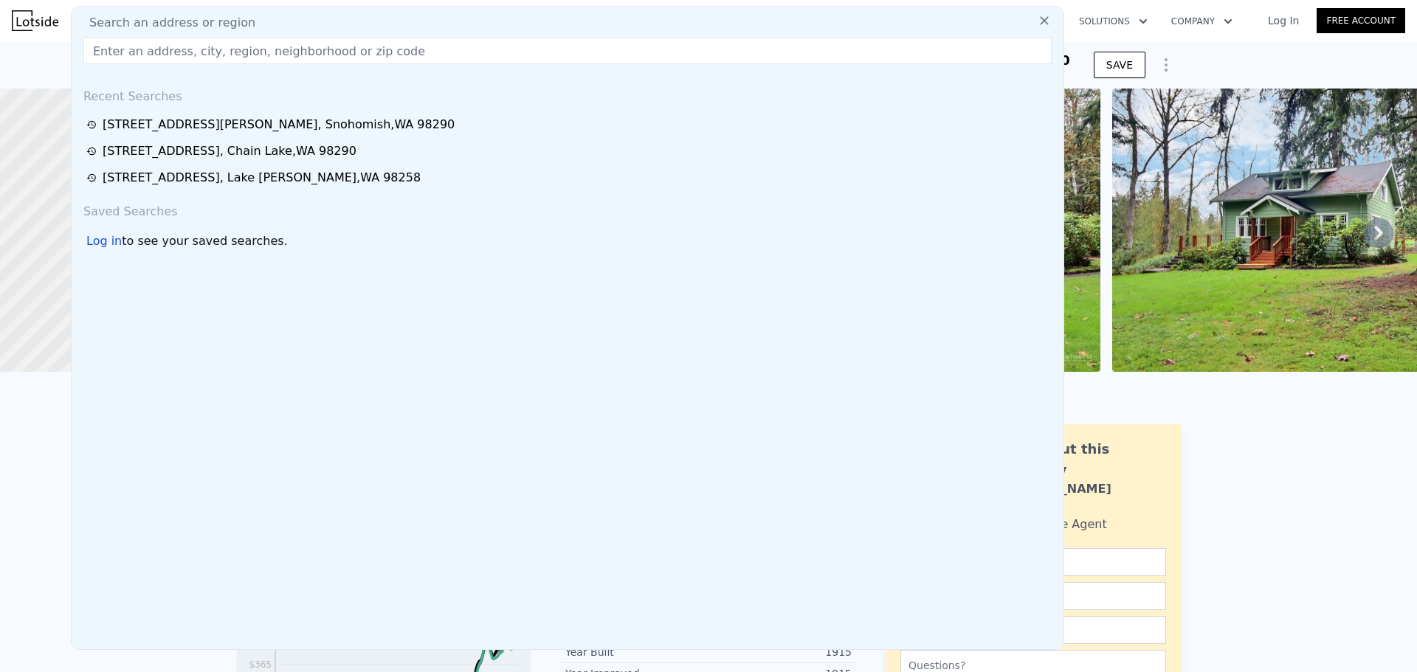
type input "7"
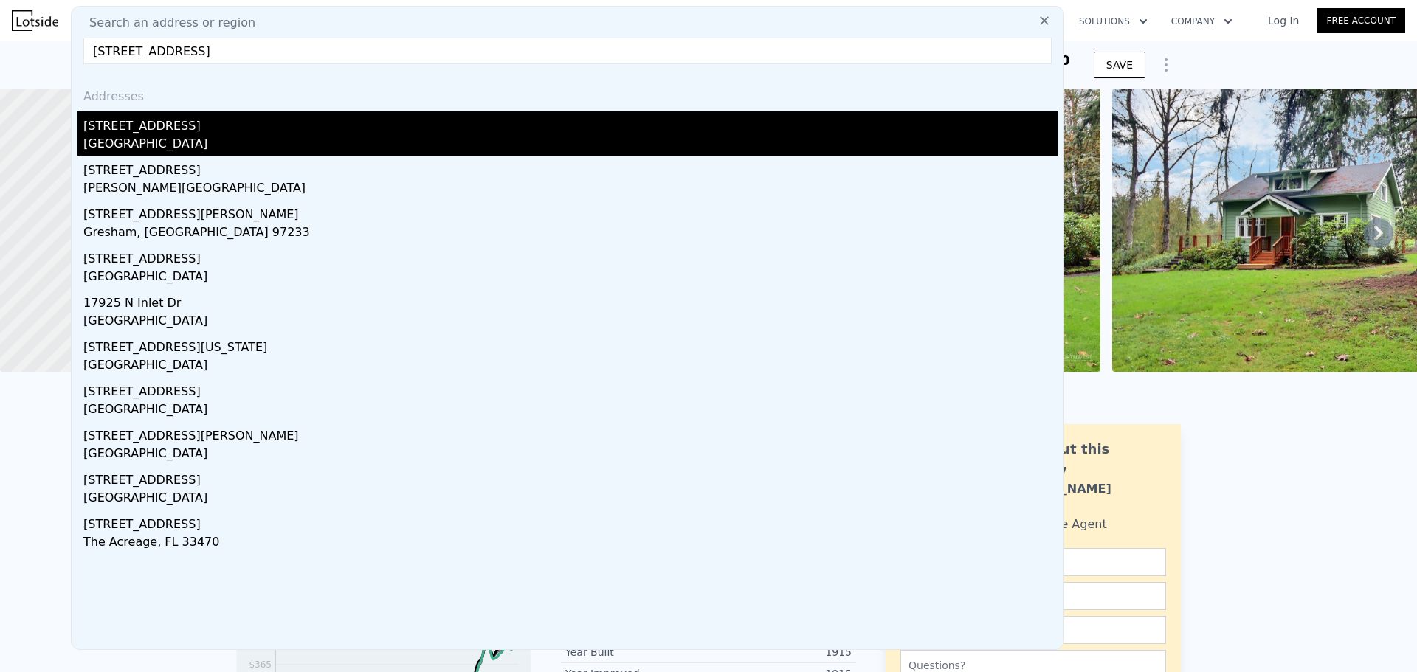
type input "[STREET_ADDRESS]"
click at [169, 127] on div "[STREET_ADDRESS]" at bounding box center [570, 123] width 974 height 24
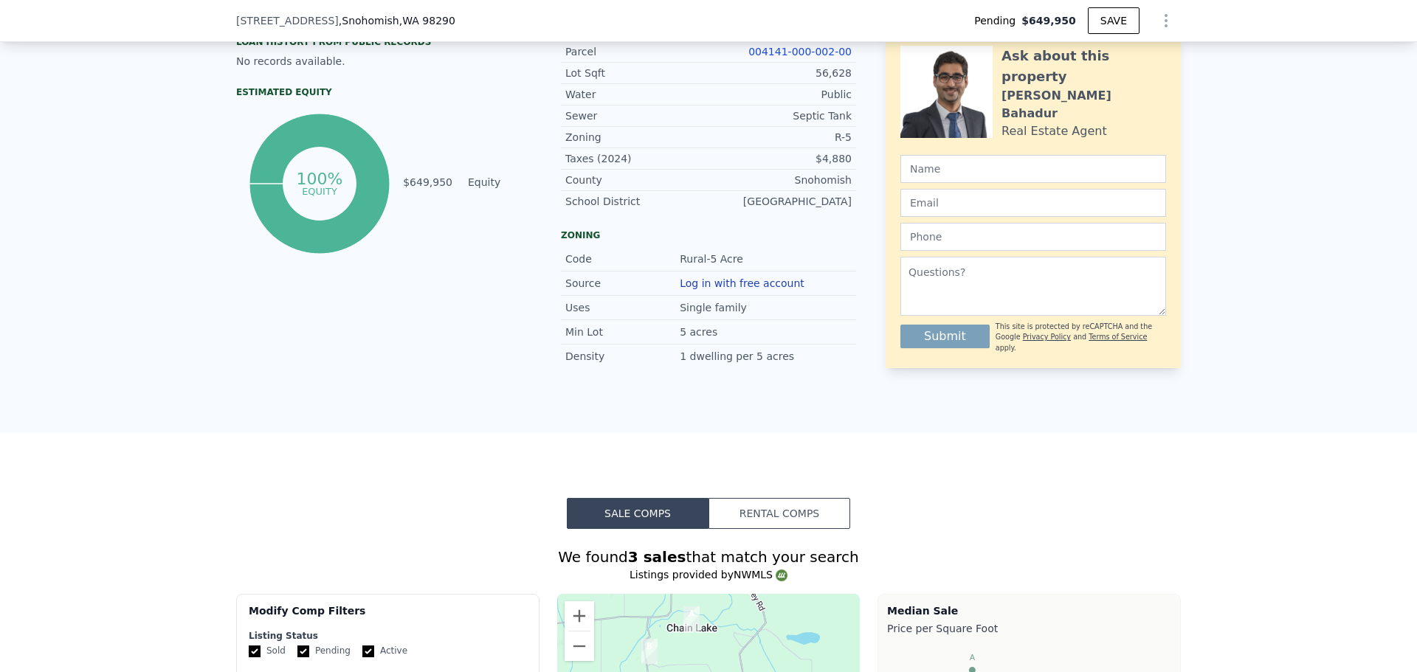
scroll to position [598, 0]
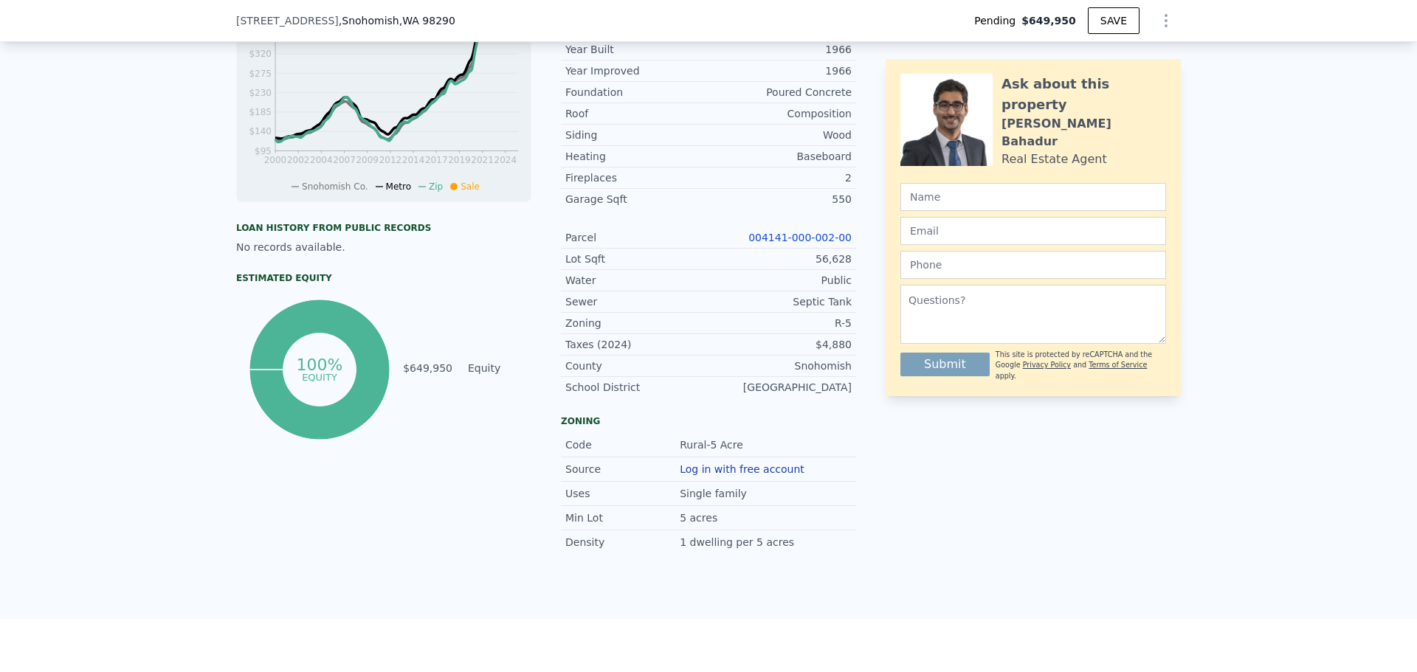
click at [819, 244] on link "004141-000-002-00" at bounding box center [800, 238] width 103 height 12
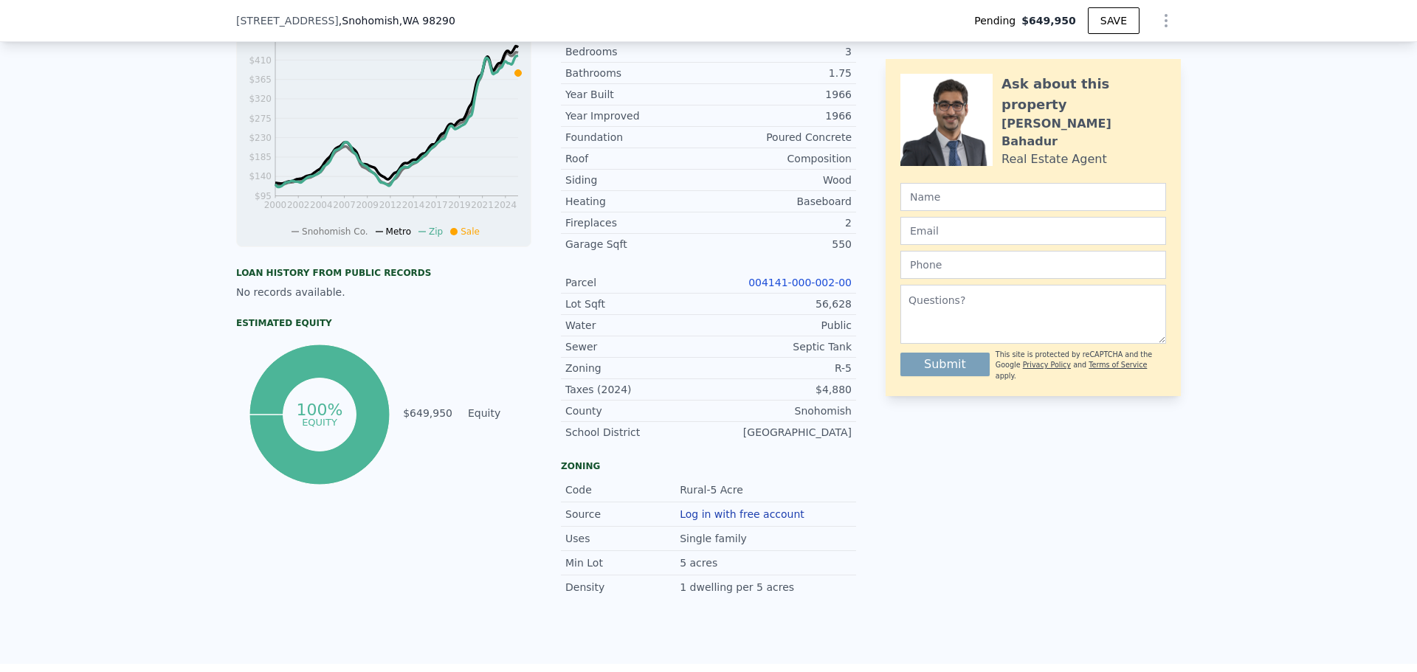
scroll to position [710, 0]
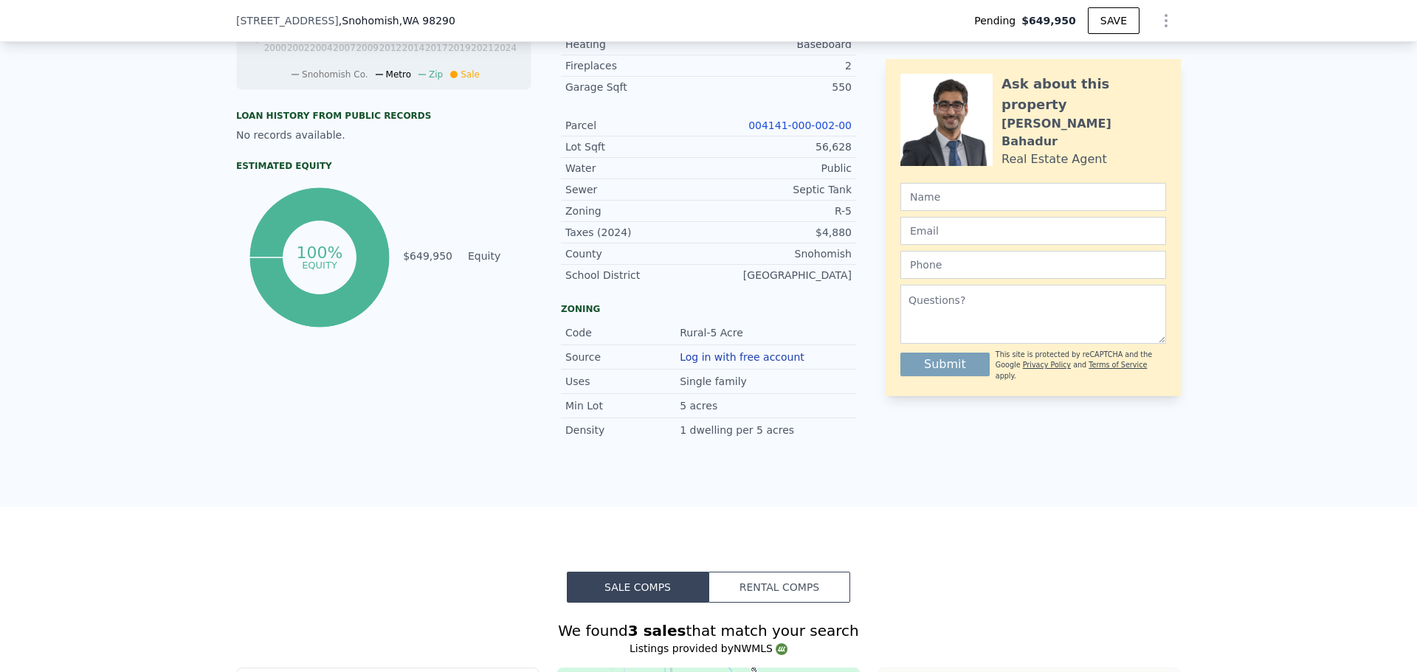
click at [825, 131] on link "004141-000-002-00" at bounding box center [800, 126] width 103 height 12
